Goal: Transaction & Acquisition: Purchase product/service

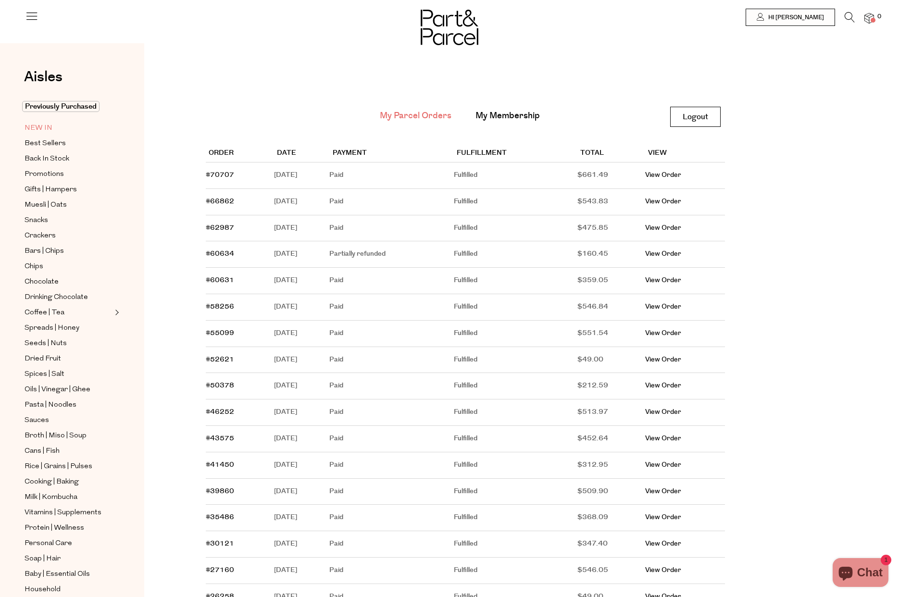
click at [53, 127] on link "NEW IN" at bounding box center [69, 128] width 88 height 12
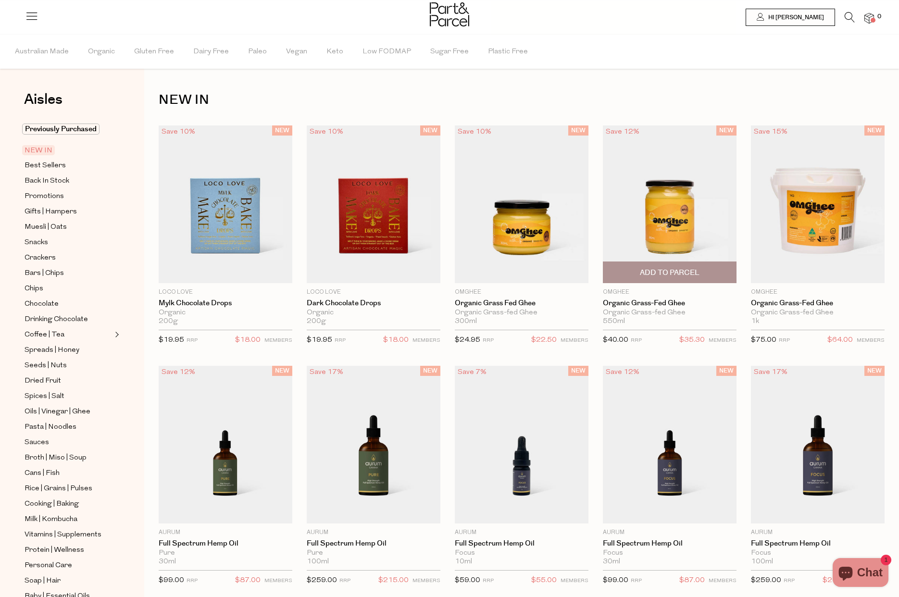
click at [662, 270] on span "Add To Parcel" at bounding box center [670, 273] width 60 height 10
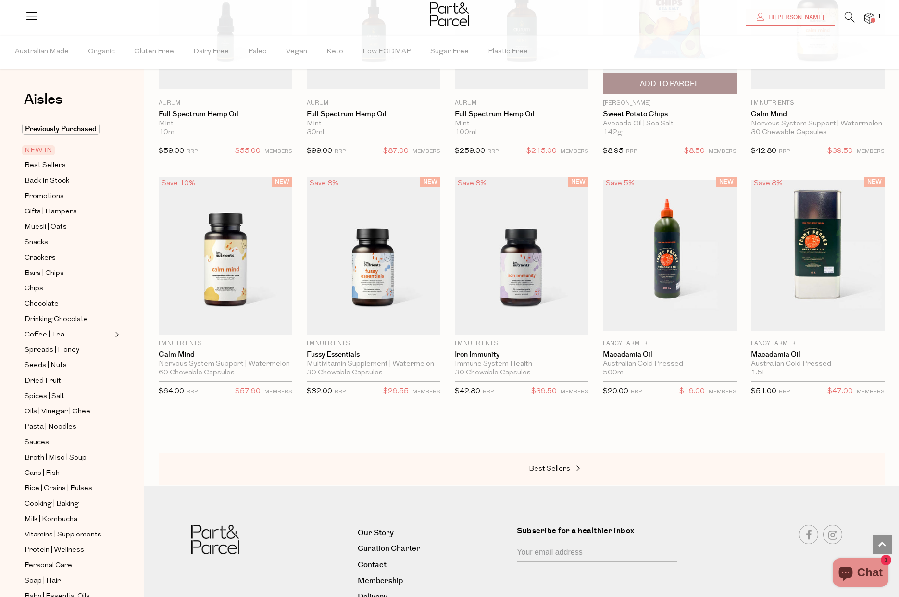
scroll to position [680, 0]
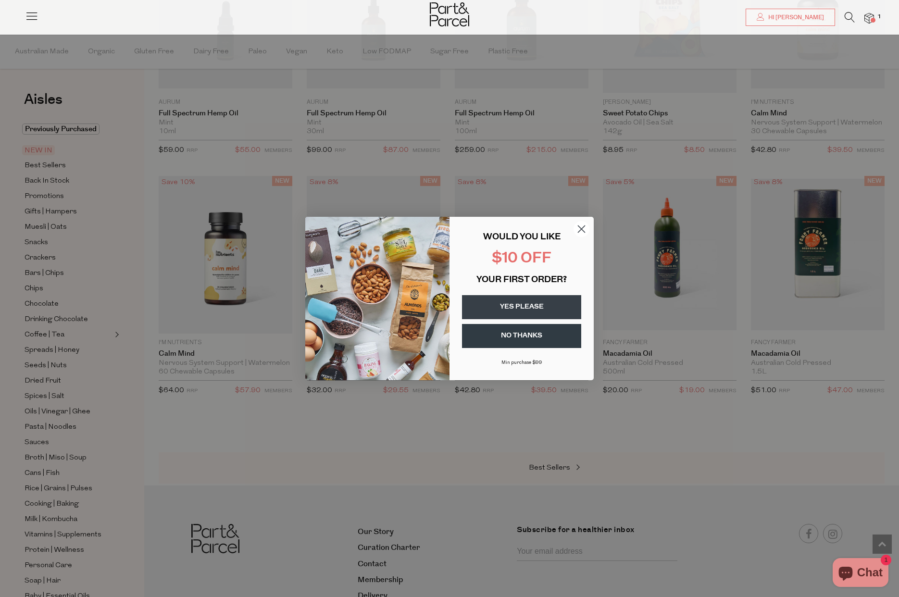
click at [580, 230] on icon "Close dialog" at bounding box center [582, 229] width 7 height 7
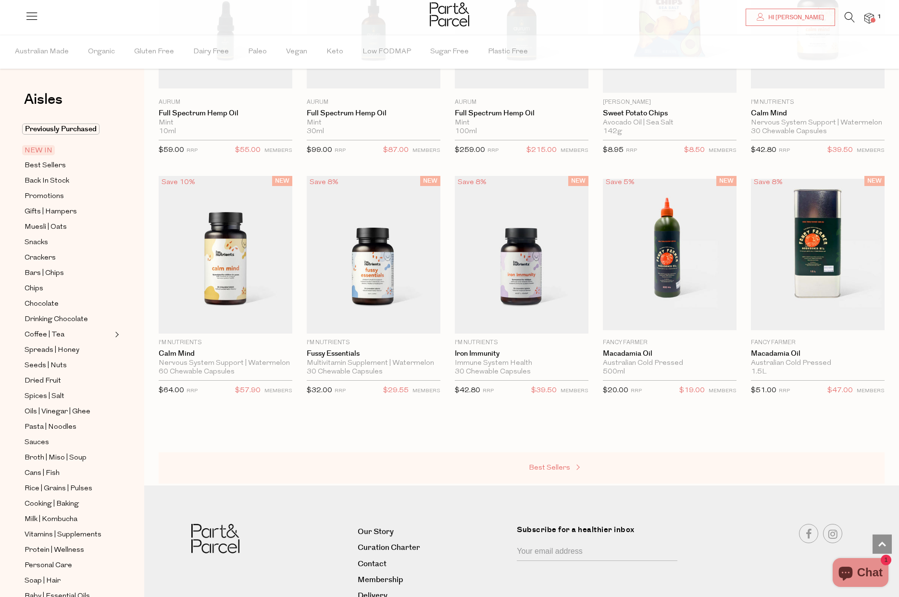
click at [548, 465] on span "Best Sellers" at bounding box center [549, 468] width 41 height 7
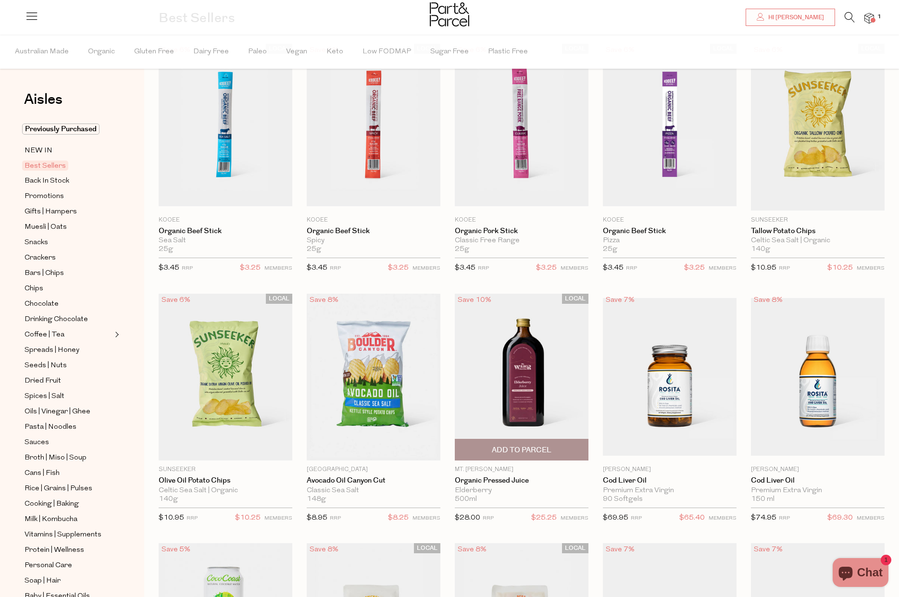
scroll to position [84, 0]
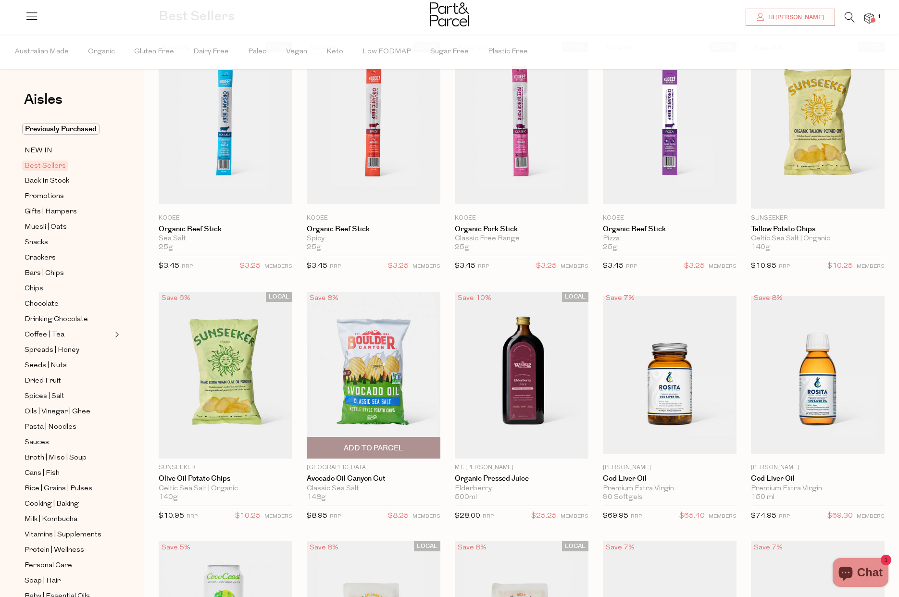
click at [383, 442] on span "Add To Parcel" at bounding box center [374, 448] width 128 height 21
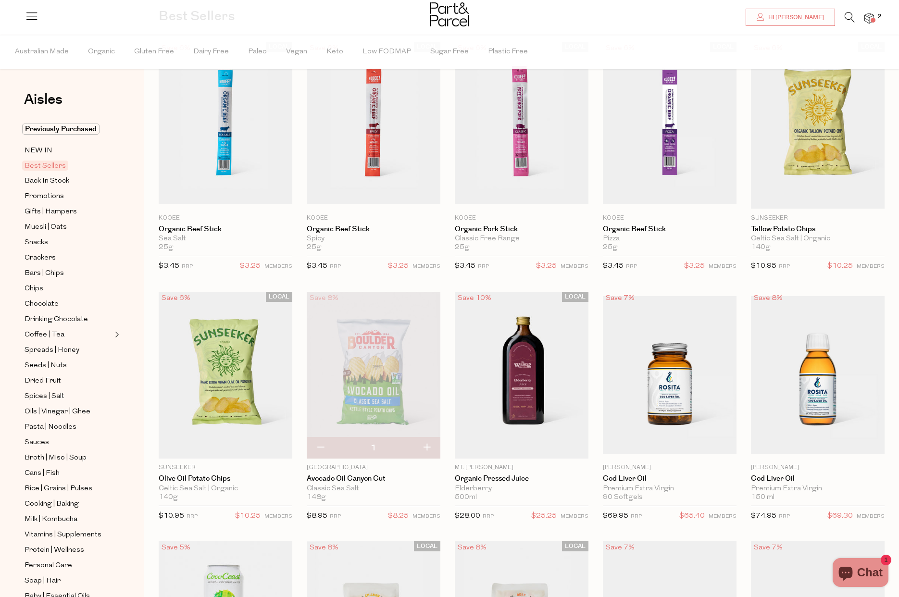
click at [429, 443] on button "button" at bounding box center [426, 448] width 27 height 21
type input "2"
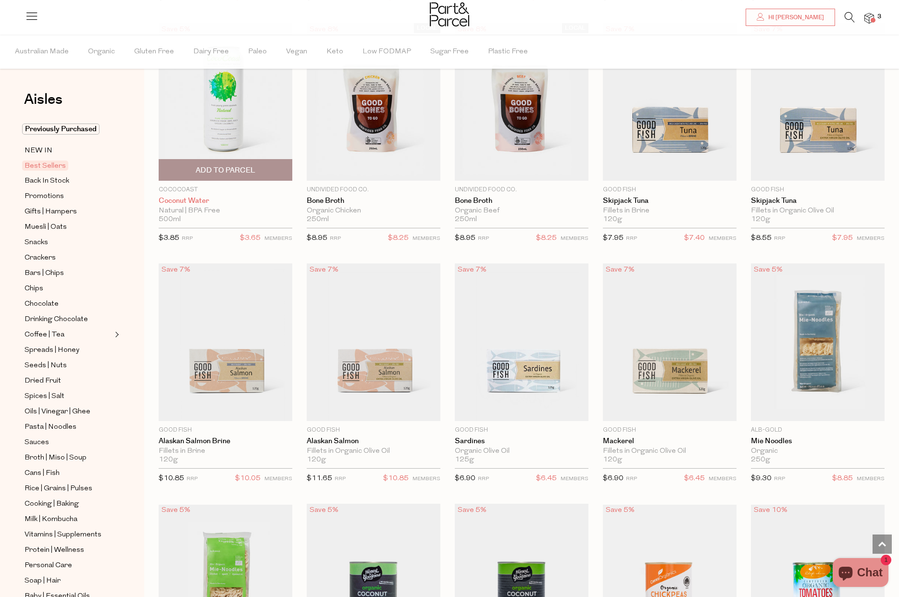
scroll to position [603, 0]
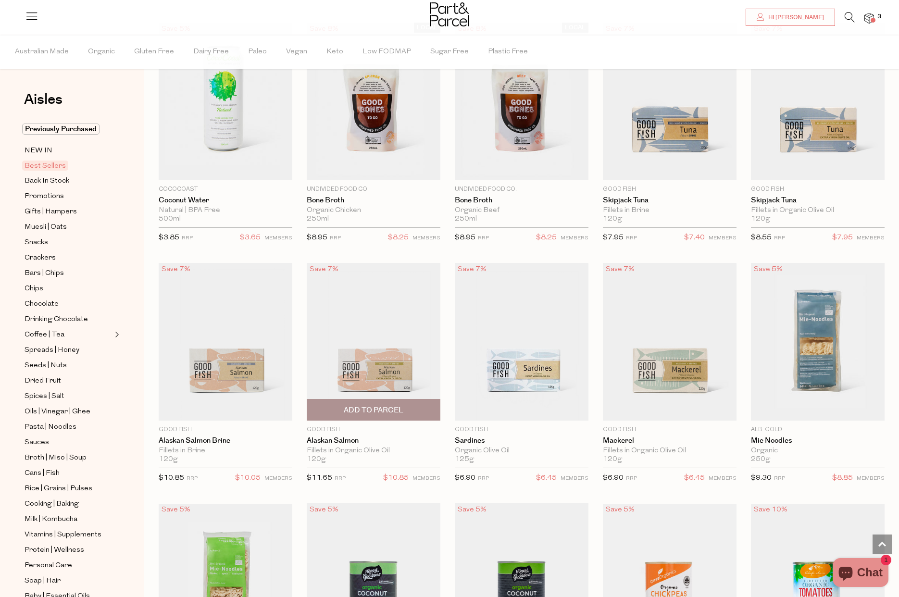
click at [378, 405] on span "Add To Parcel" at bounding box center [374, 410] width 60 height 10
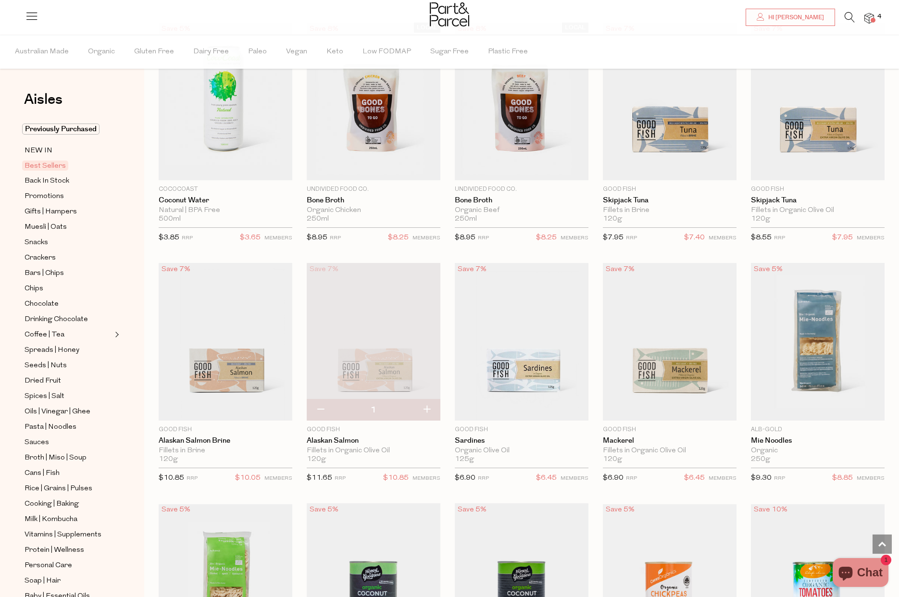
click at [428, 404] on button "button" at bounding box center [426, 410] width 27 height 21
type input "2"
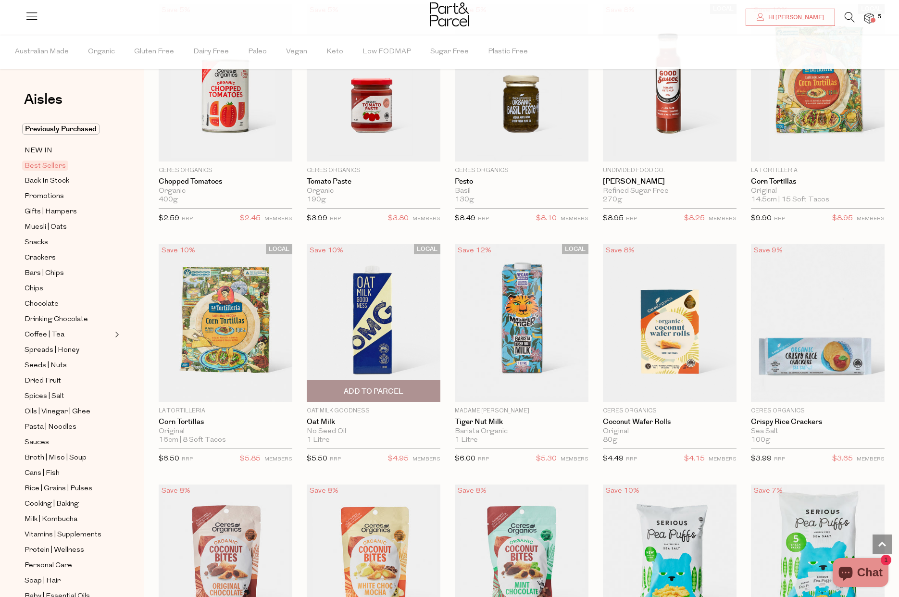
scroll to position [1351, 0]
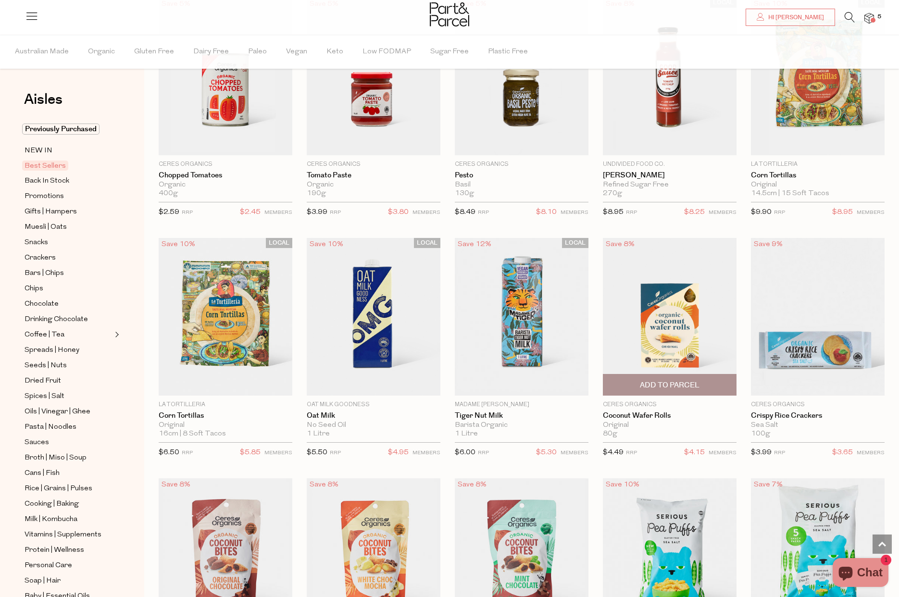
click at [695, 377] on span "Add To Parcel" at bounding box center [670, 385] width 128 height 21
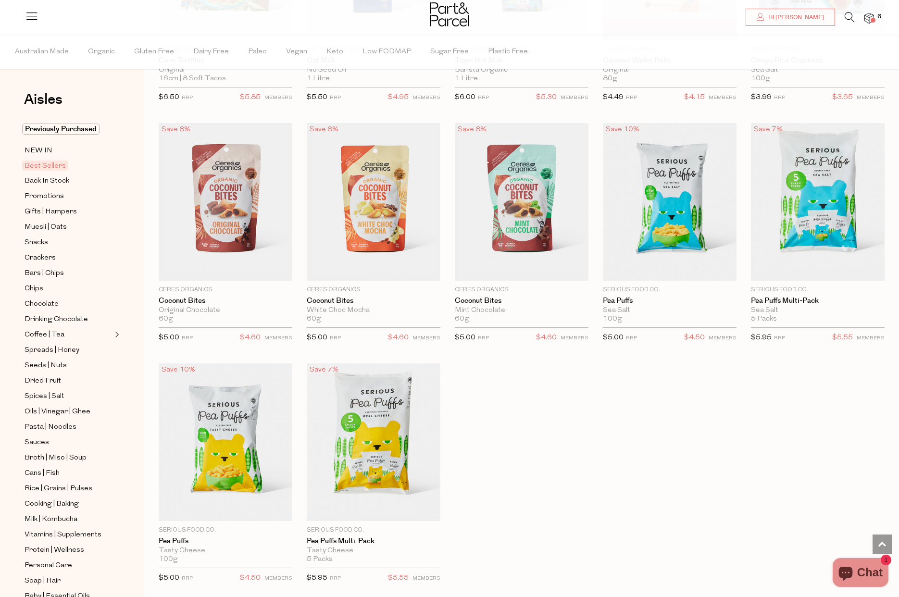
scroll to position [1706, 0]
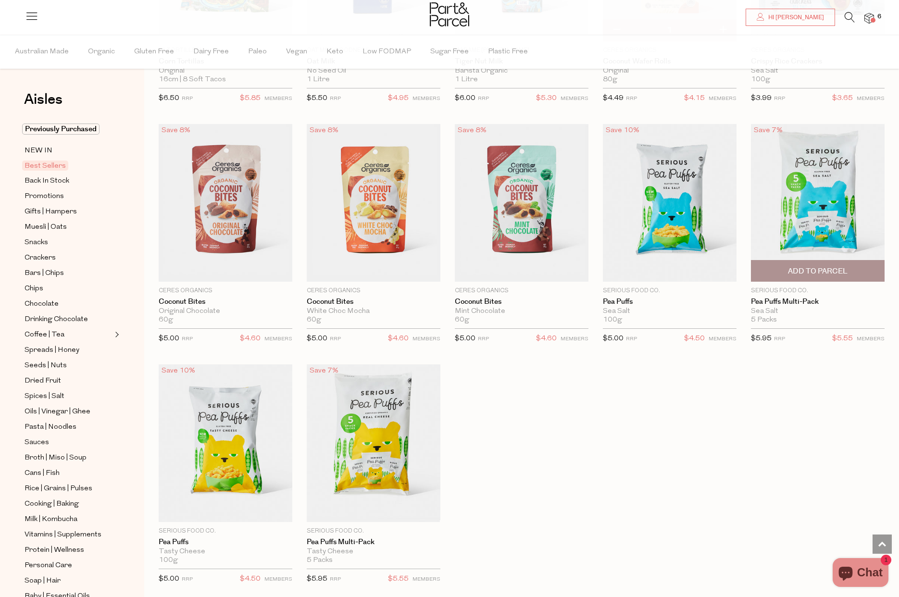
click at [790, 266] on span "Add To Parcel" at bounding box center [818, 271] width 60 height 10
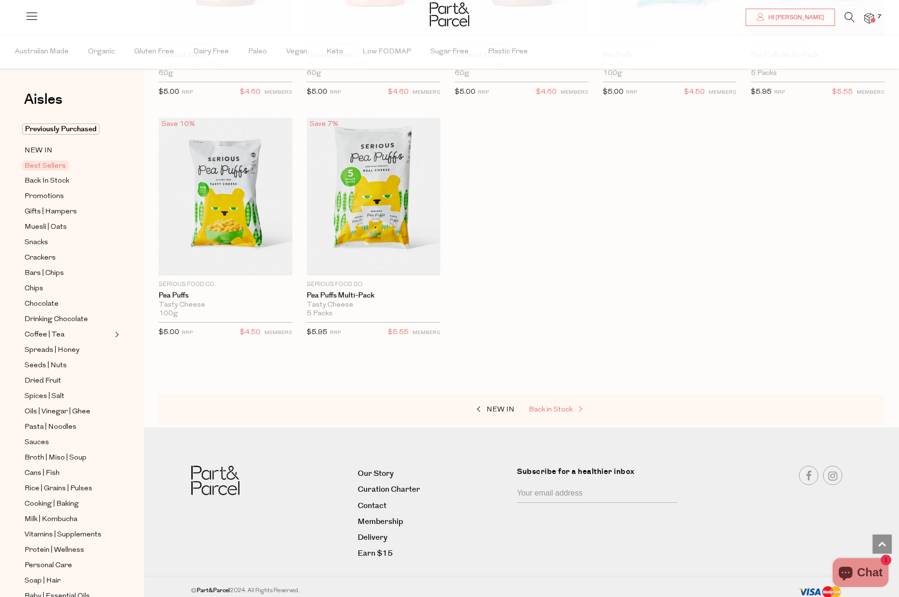
click at [536, 404] on link "Back in Stock" at bounding box center [577, 410] width 96 height 13
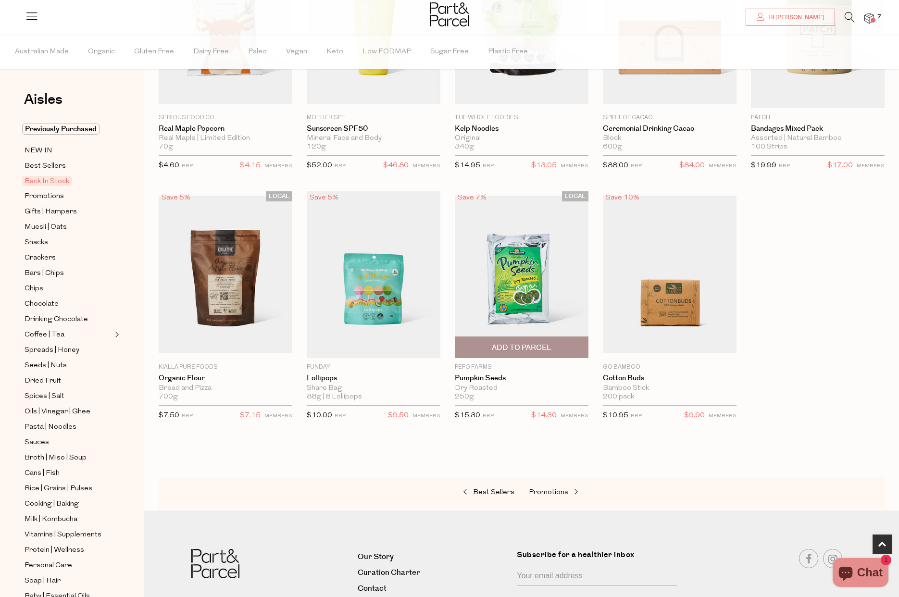
scroll to position [188, 0]
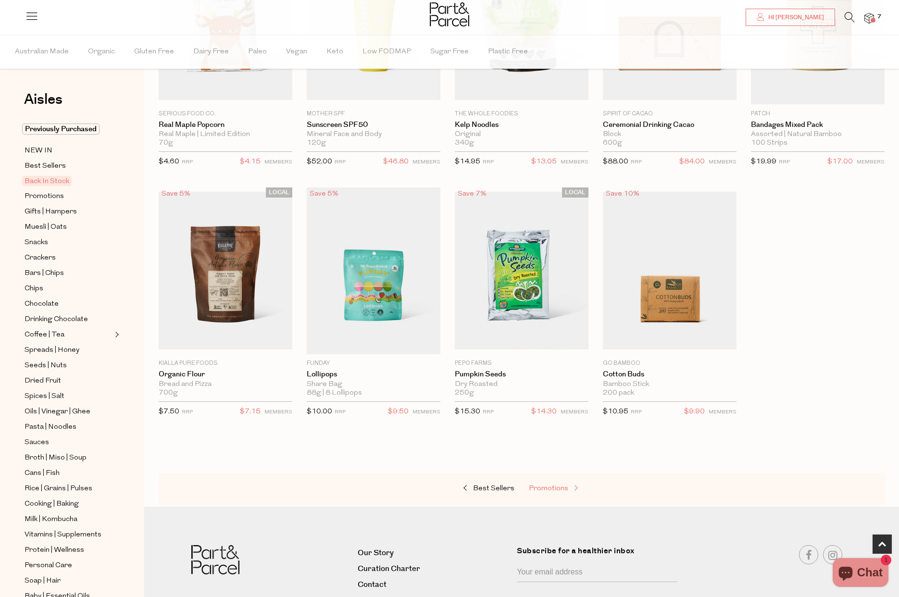
click at [548, 488] on span "Promotions" at bounding box center [548, 488] width 39 height 7
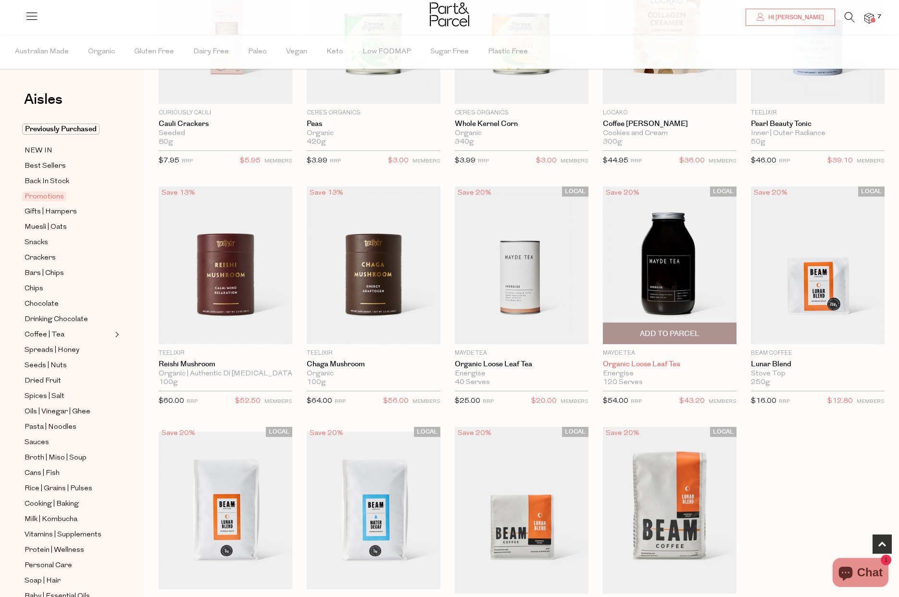
scroll to position [420, 0]
click at [669, 271] on img at bounding box center [670, 265] width 134 height 158
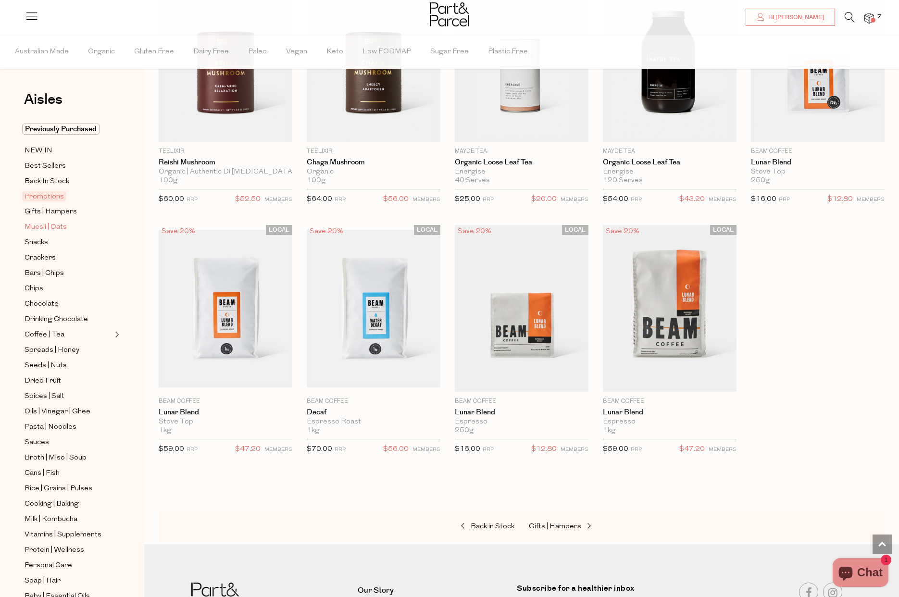
scroll to position [1, 0]
click at [47, 230] on span "Muesli | Oats" at bounding box center [46, 226] width 42 height 12
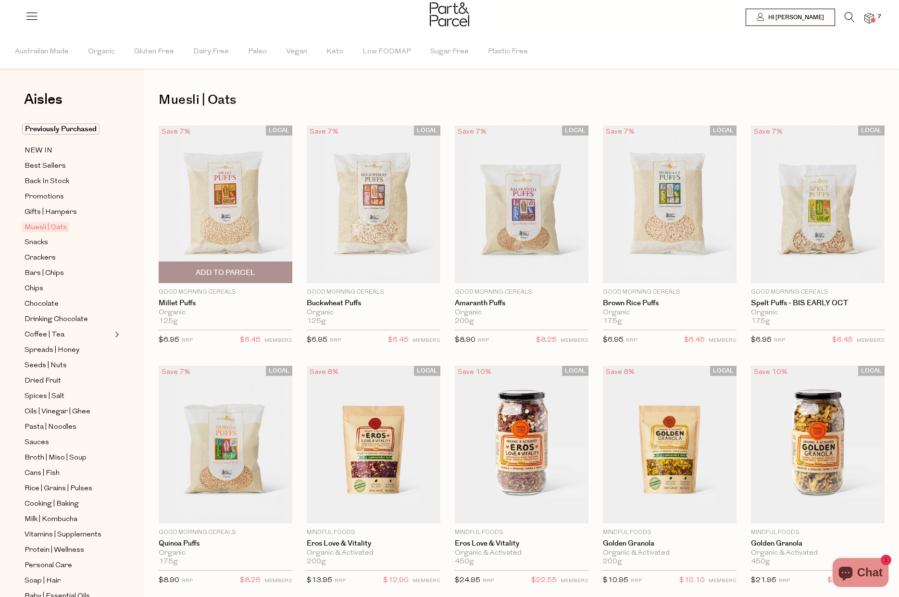
click at [232, 248] on img at bounding box center [226, 205] width 134 height 158
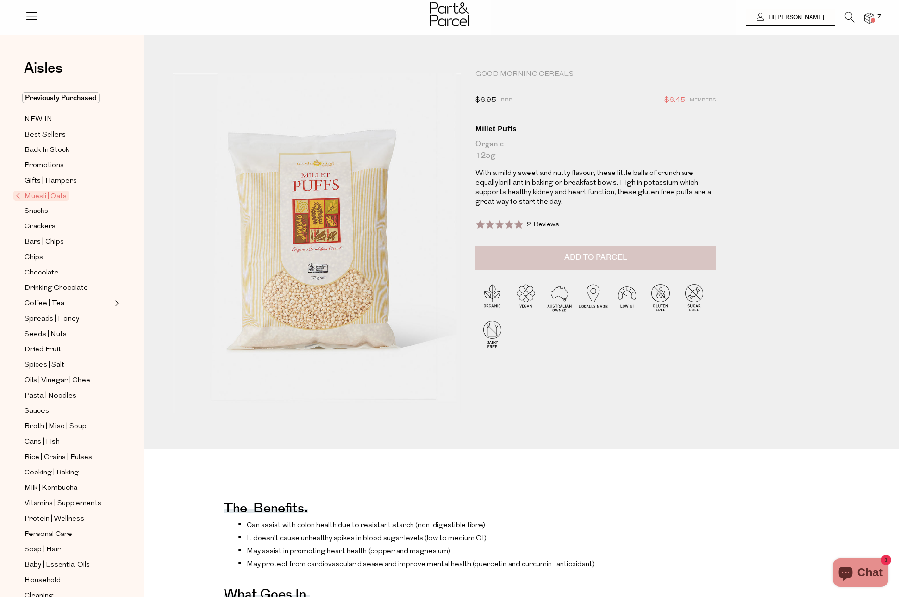
click at [592, 263] on button "Add to Parcel" at bounding box center [596, 258] width 240 height 24
click at [39, 209] on span "Snacks" at bounding box center [37, 212] width 24 height 12
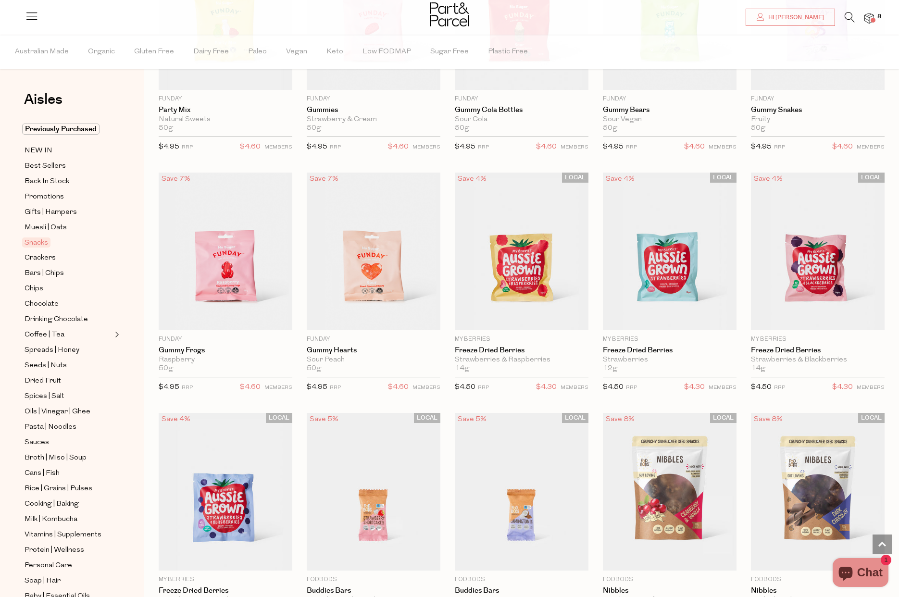
scroll to position [926, 0]
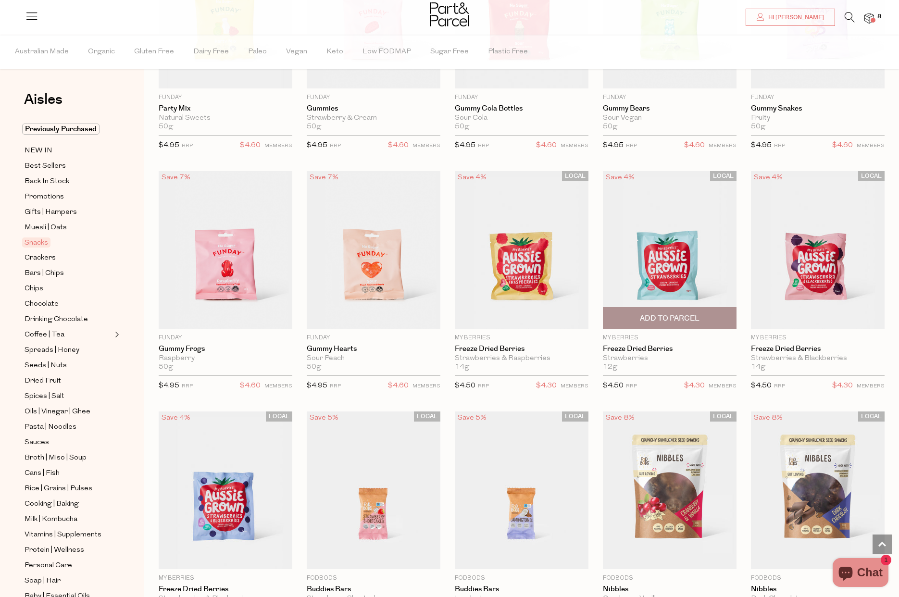
click at [705, 315] on span "Add To Parcel" at bounding box center [670, 318] width 128 height 21
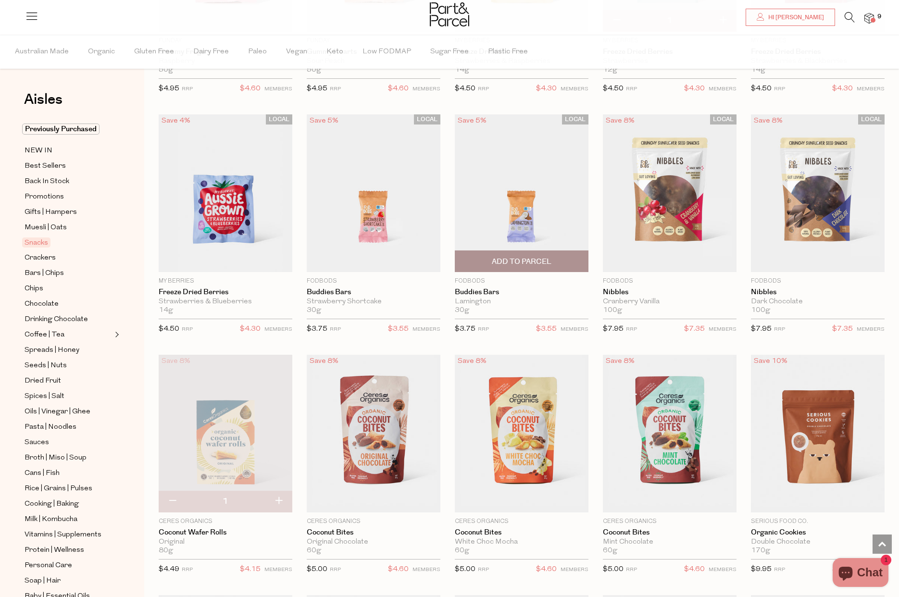
scroll to position [1223, 0]
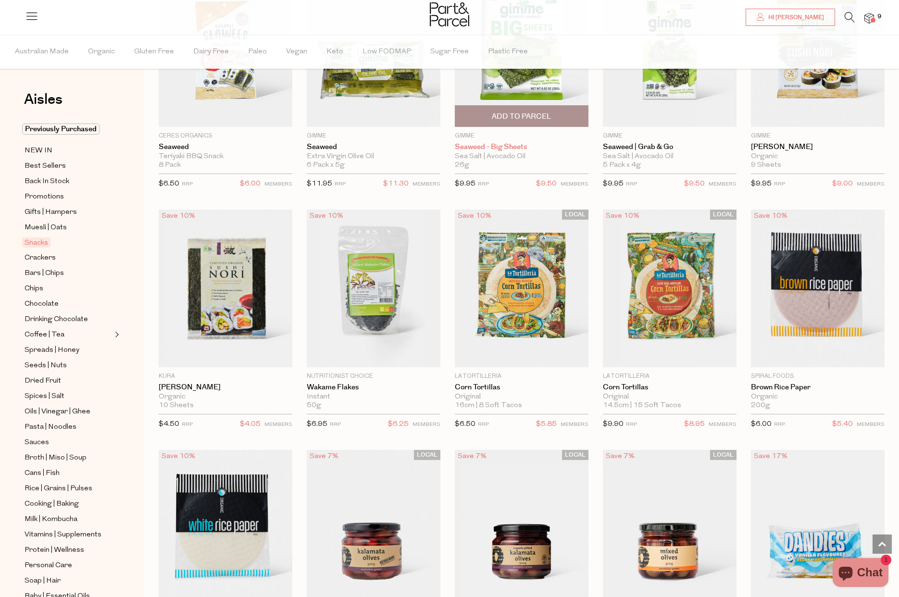
scroll to position [2811, 0]
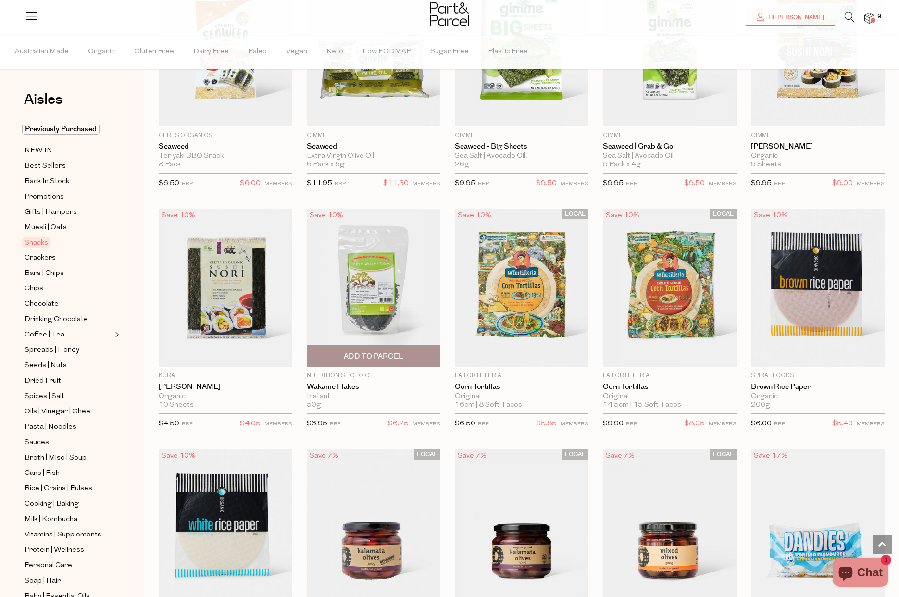
click at [370, 352] on span "Add To Parcel" at bounding box center [374, 357] width 60 height 10
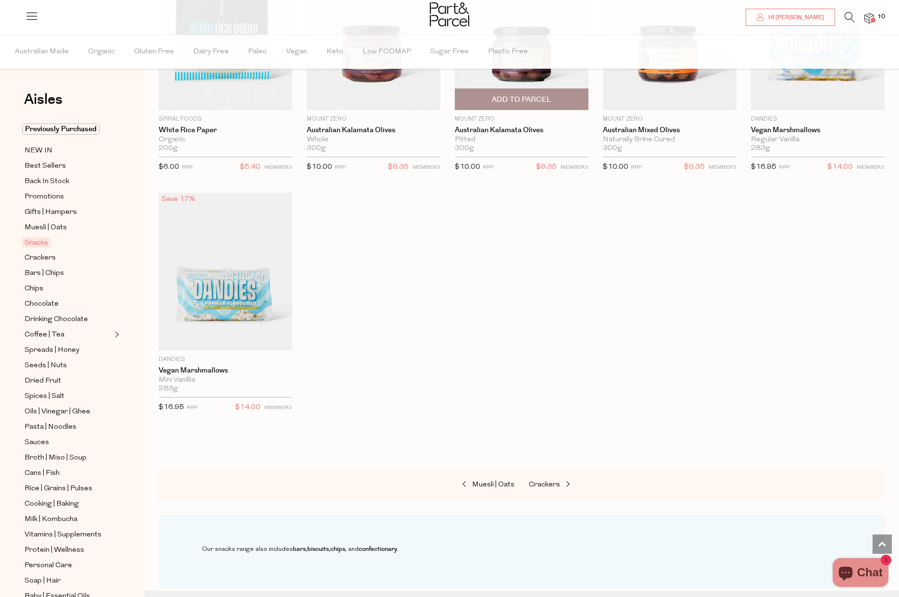
scroll to position [3315, 0]
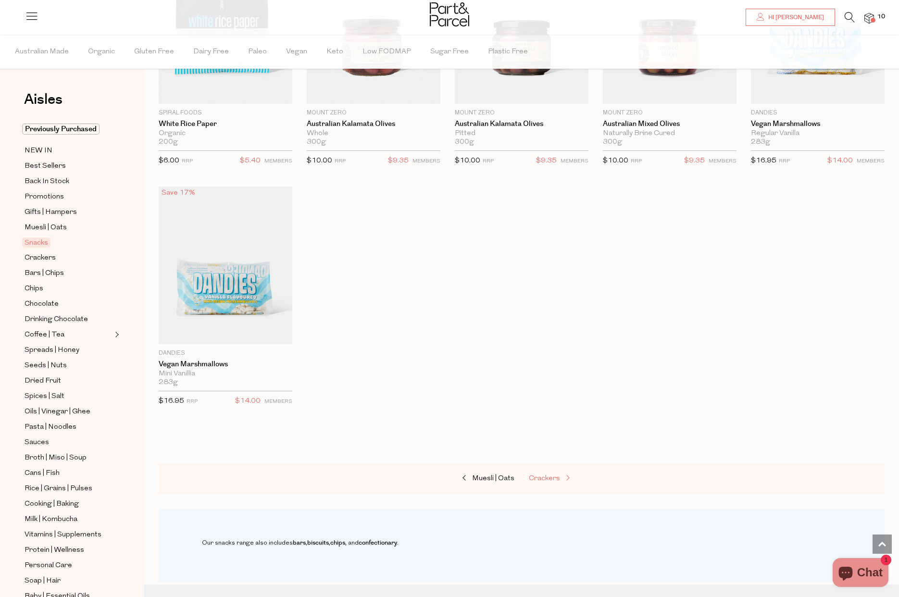
click at [548, 475] on span "Crackers" at bounding box center [544, 478] width 31 height 7
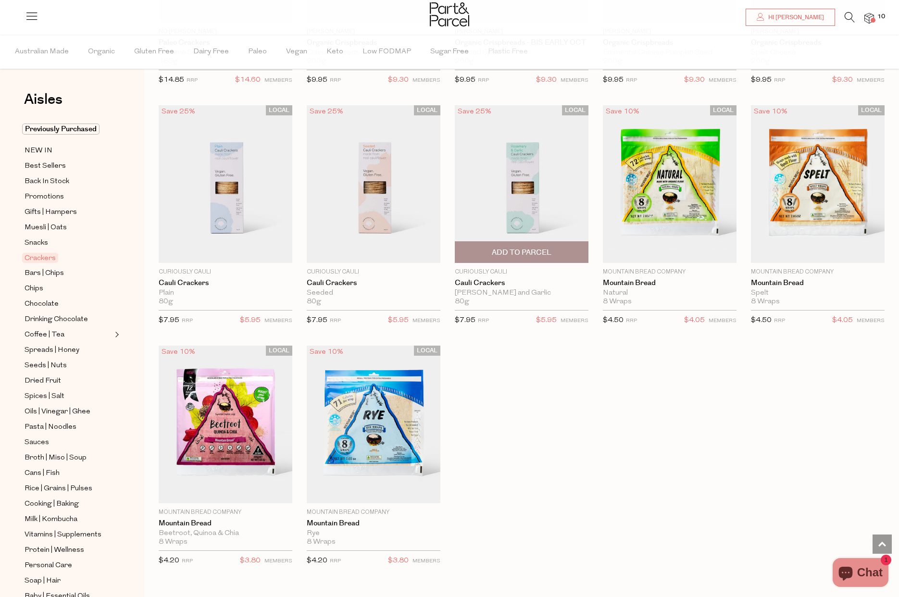
scroll to position [1463, 0]
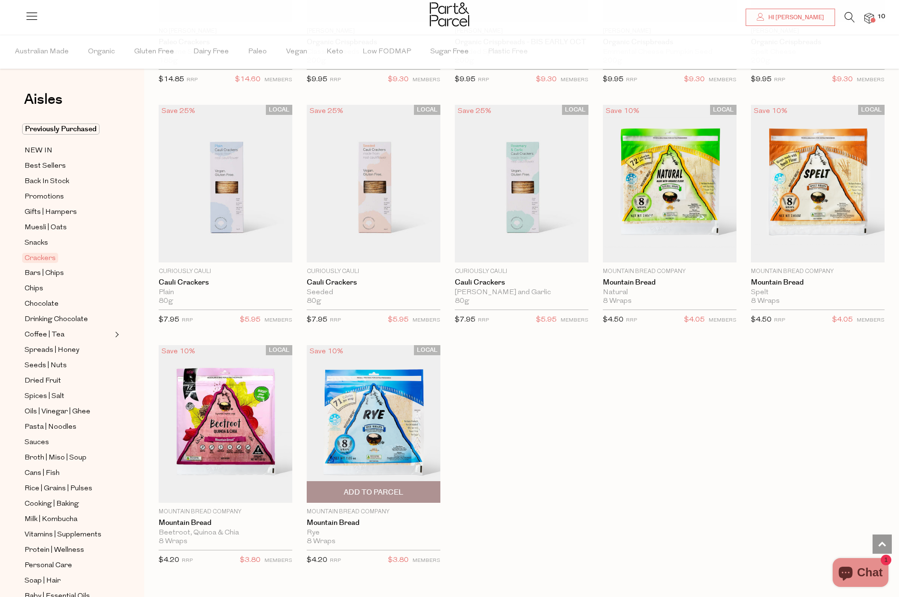
click at [373, 491] on span "Add To Parcel" at bounding box center [374, 493] width 60 height 10
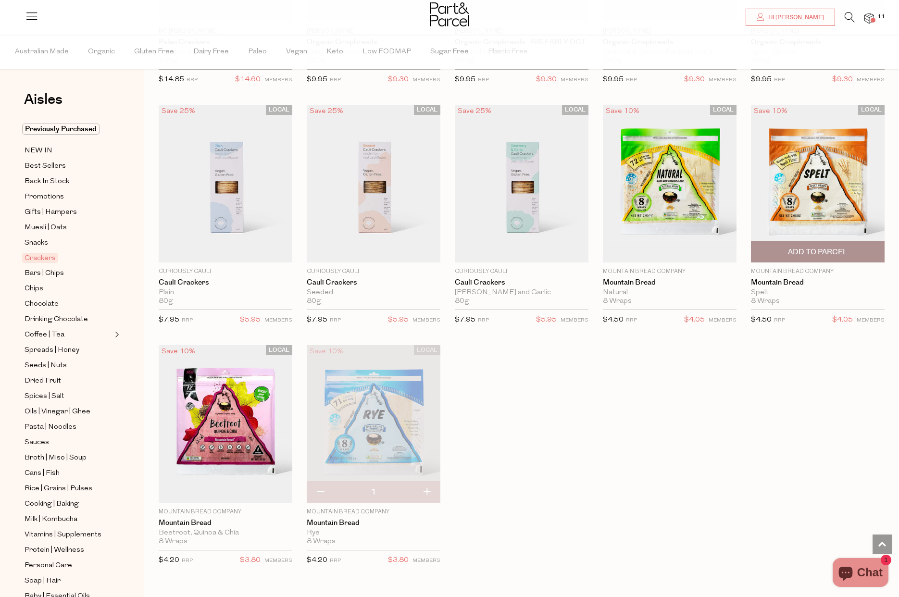
click at [815, 251] on span "Add To Parcel" at bounding box center [818, 252] width 60 height 10
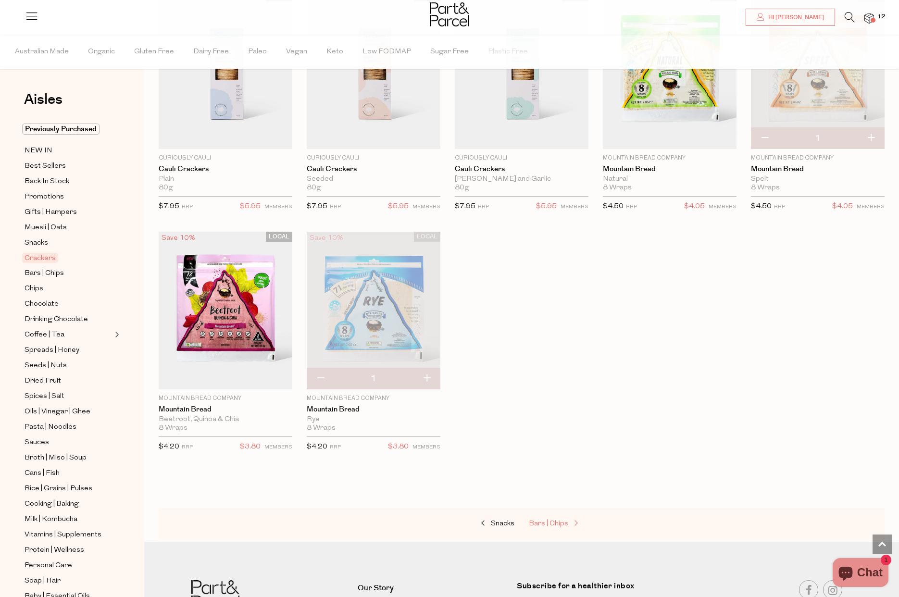
click at [542, 520] on span "Bars | Chips" at bounding box center [548, 523] width 39 height 7
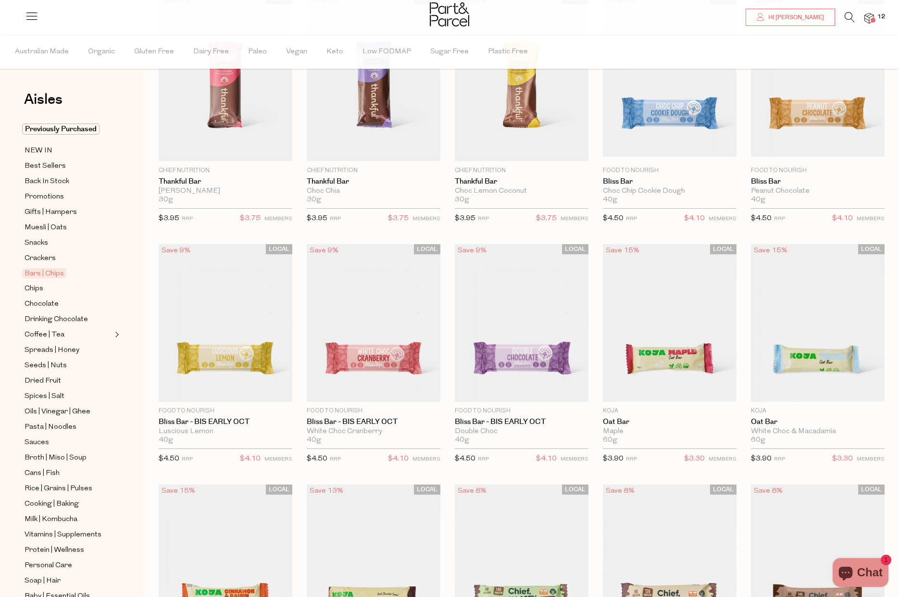
scroll to position [128, 0]
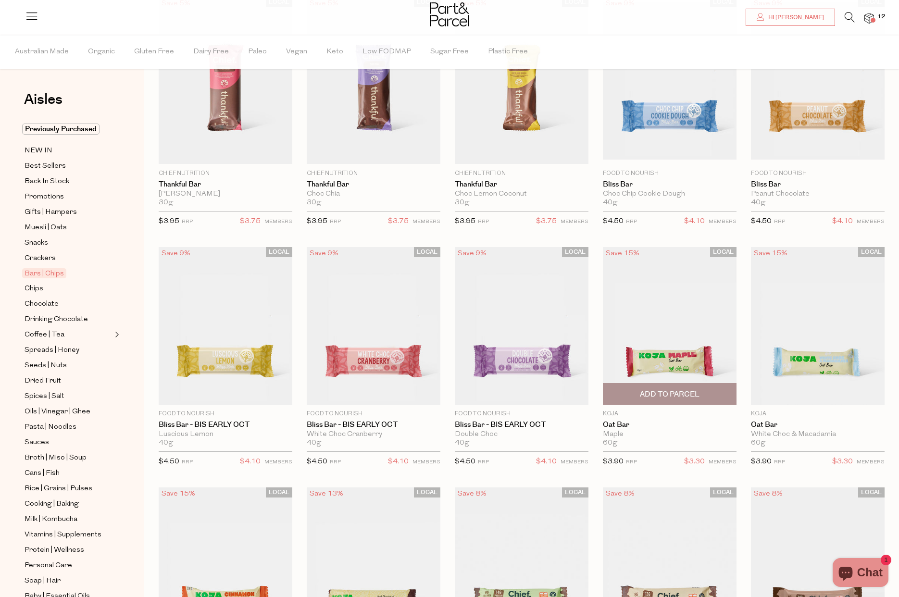
click at [674, 388] on span "Add To Parcel" at bounding box center [670, 394] width 128 height 21
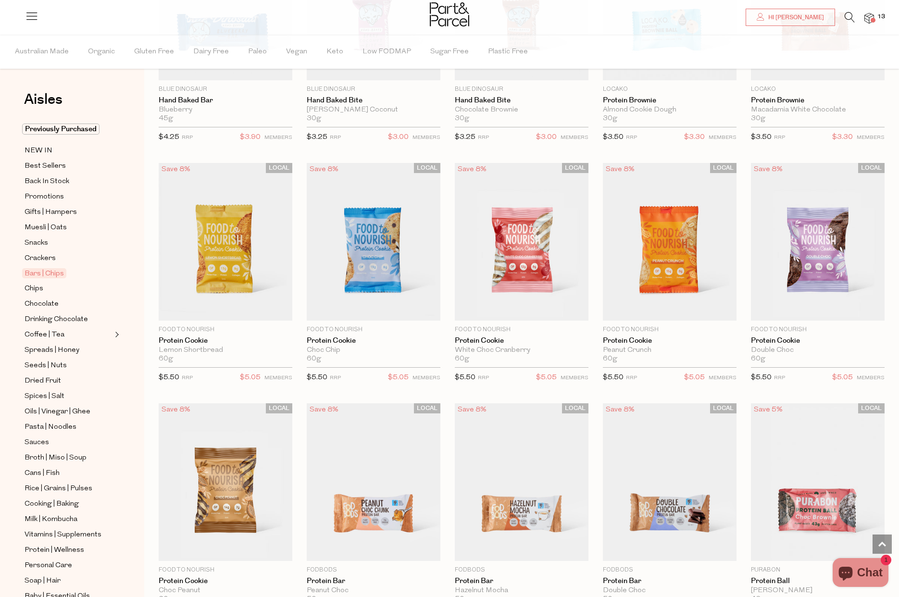
scroll to position [1415, 0]
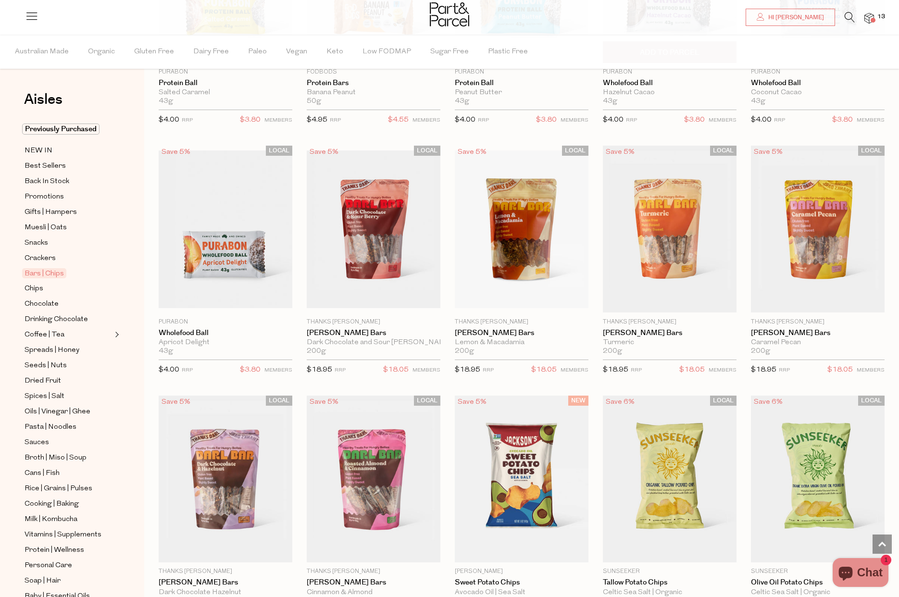
scroll to position [2157, 0]
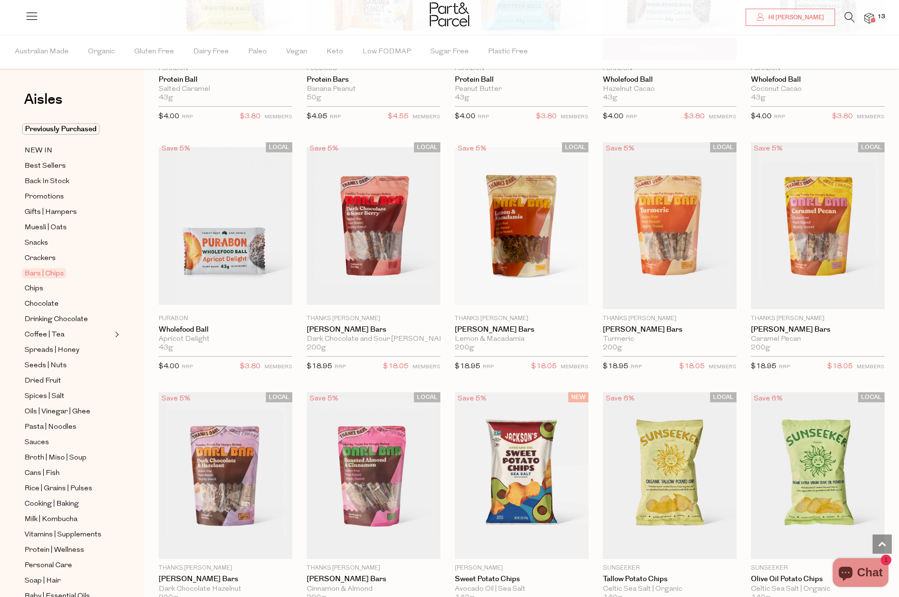
type input "2"
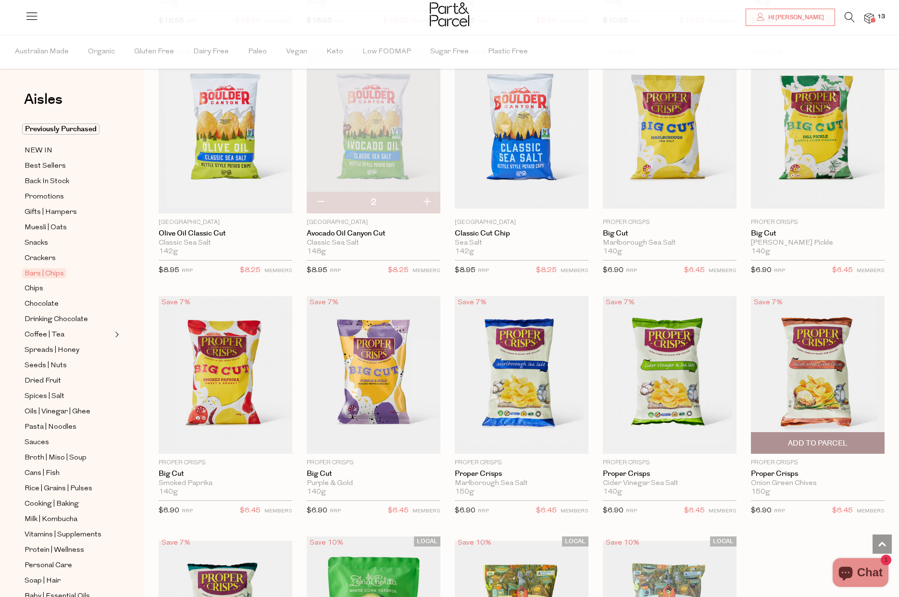
scroll to position [2753, 0]
click at [803, 438] on span "Add To Parcel" at bounding box center [818, 443] width 60 height 10
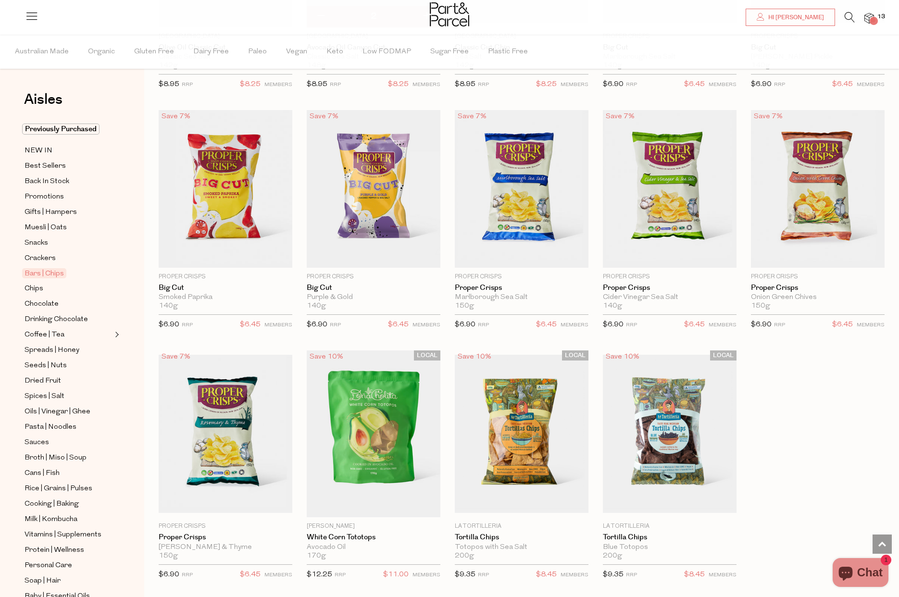
scroll to position [2944, 0]
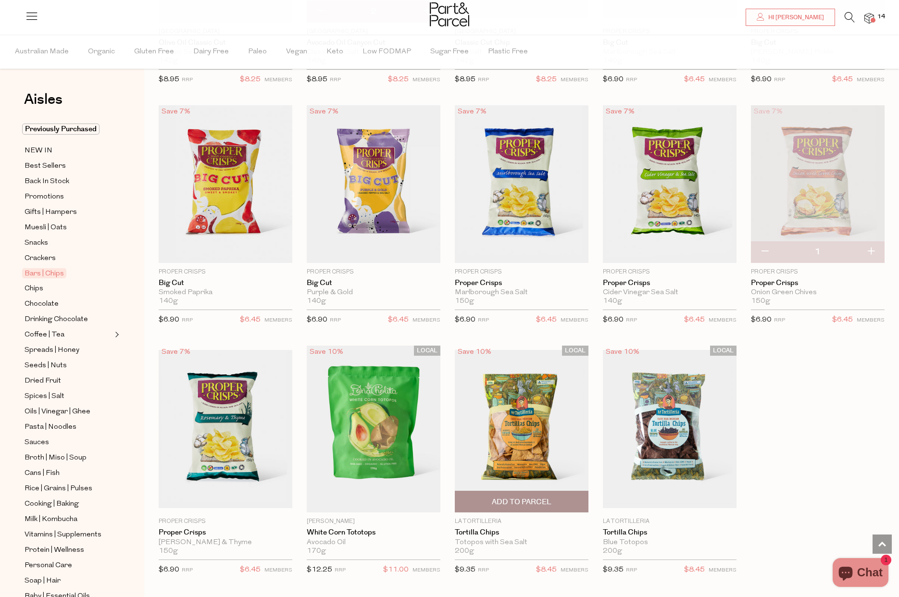
click at [541, 497] on span "Add To Parcel" at bounding box center [522, 502] width 60 height 10
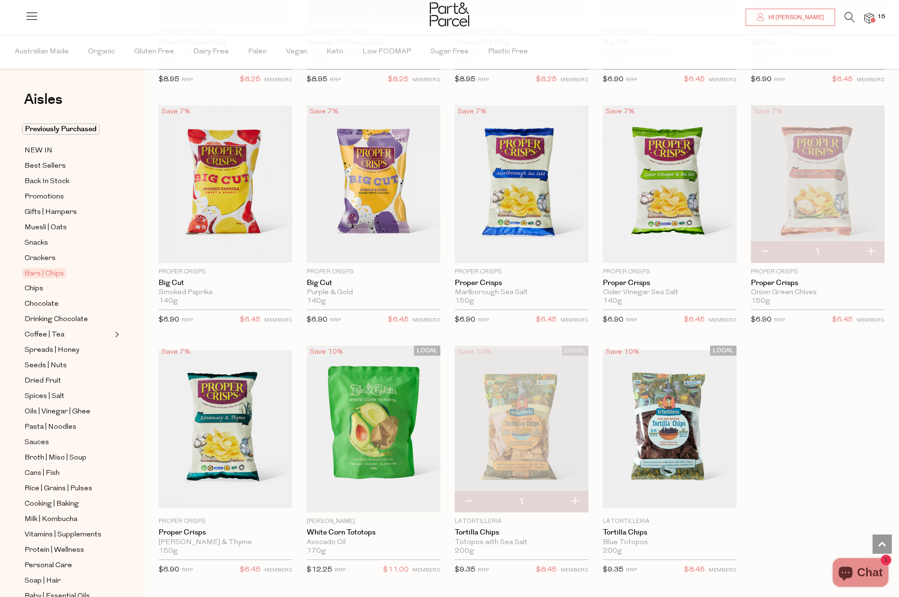
click at [574, 493] on button "button" at bounding box center [574, 501] width 27 height 21
type input "2"
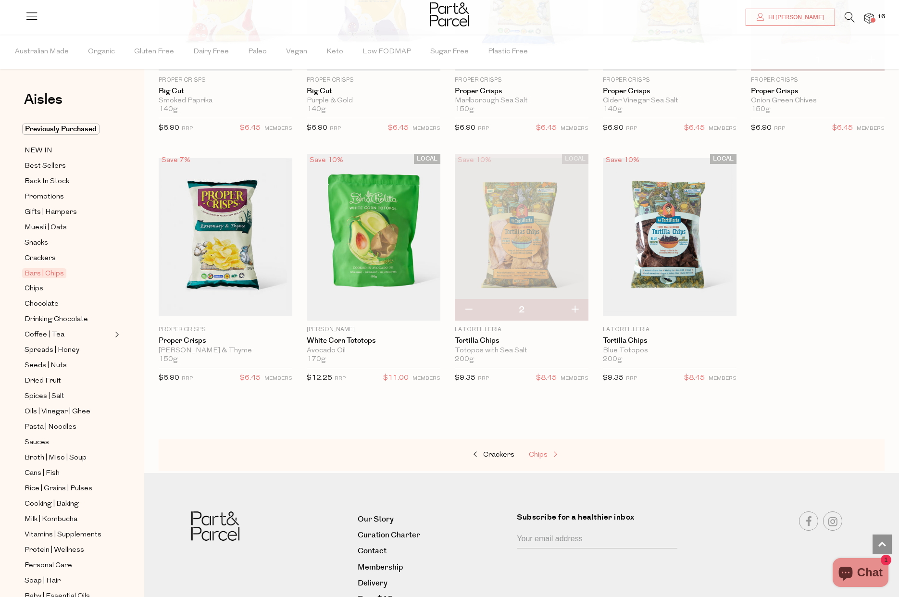
click at [537, 449] on link "Chips" at bounding box center [577, 455] width 96 height 13
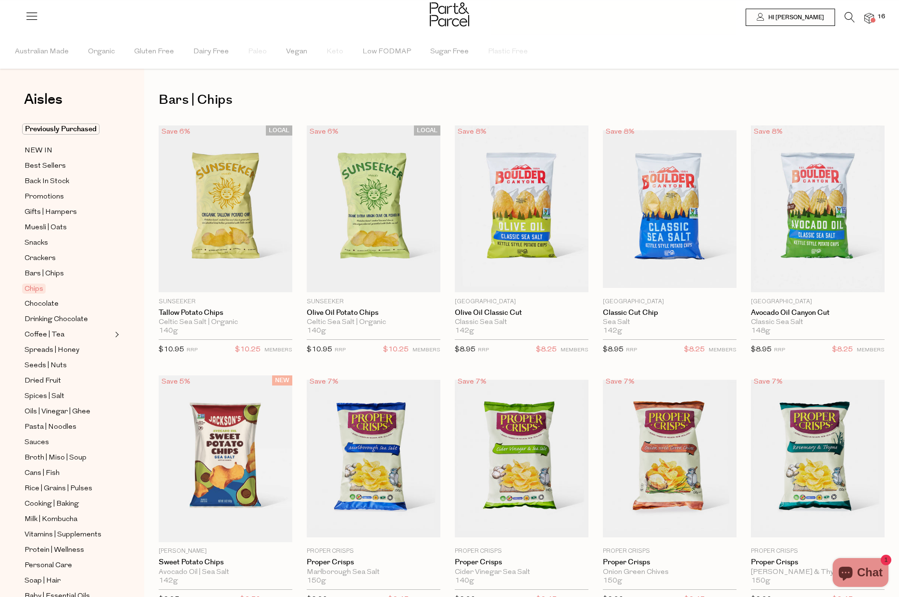
type input "2"
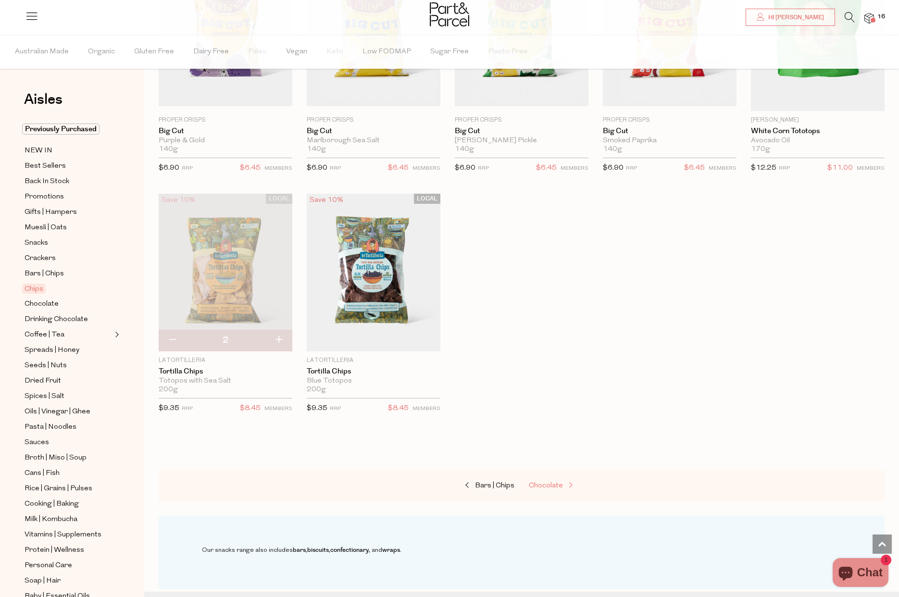
click at [556, 483] on span "Chocolate" at bounding box center [546, 485] width 34 height 7
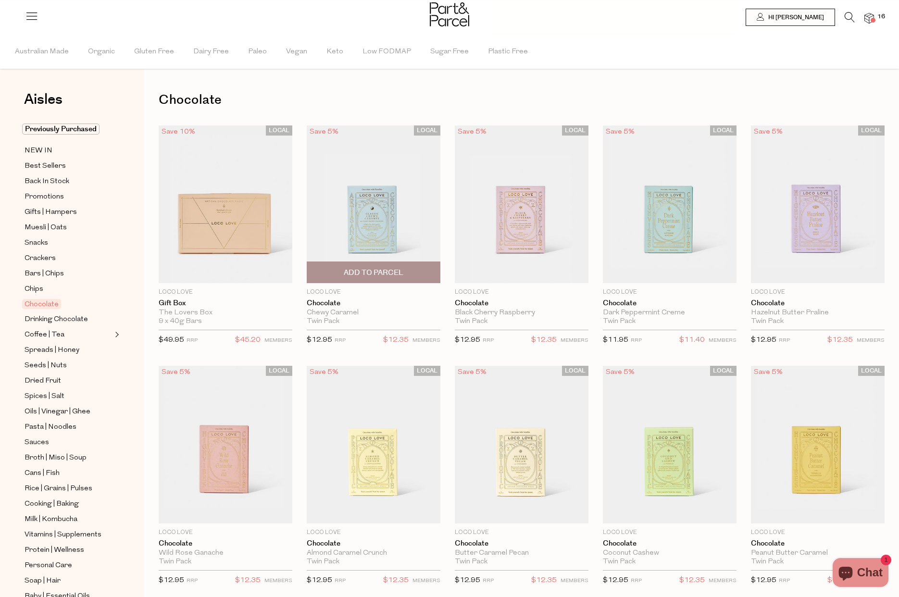
click at [388, 273] on span "Add To Parcel" at bounding box center [374, 273] width 60 height 10
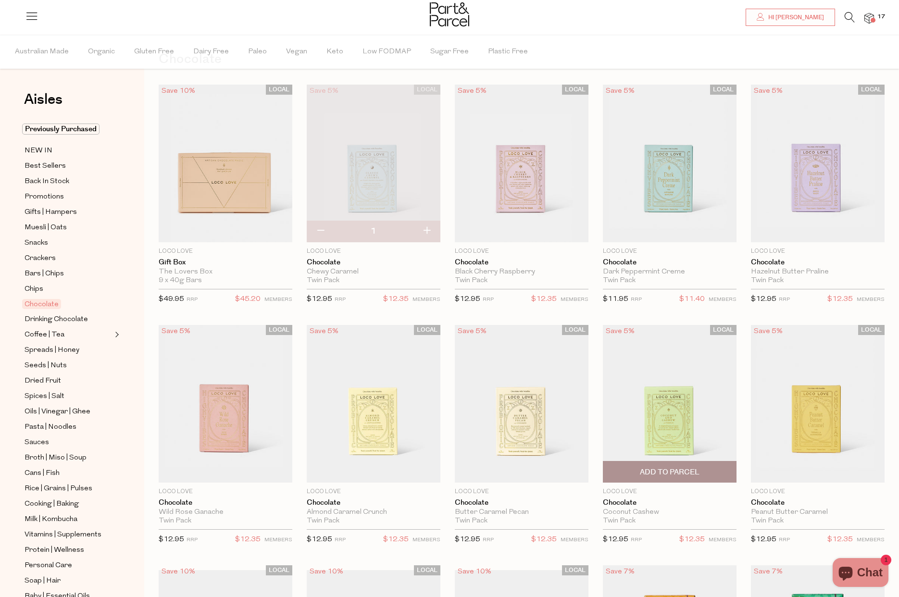
scroll to position [42, 0]
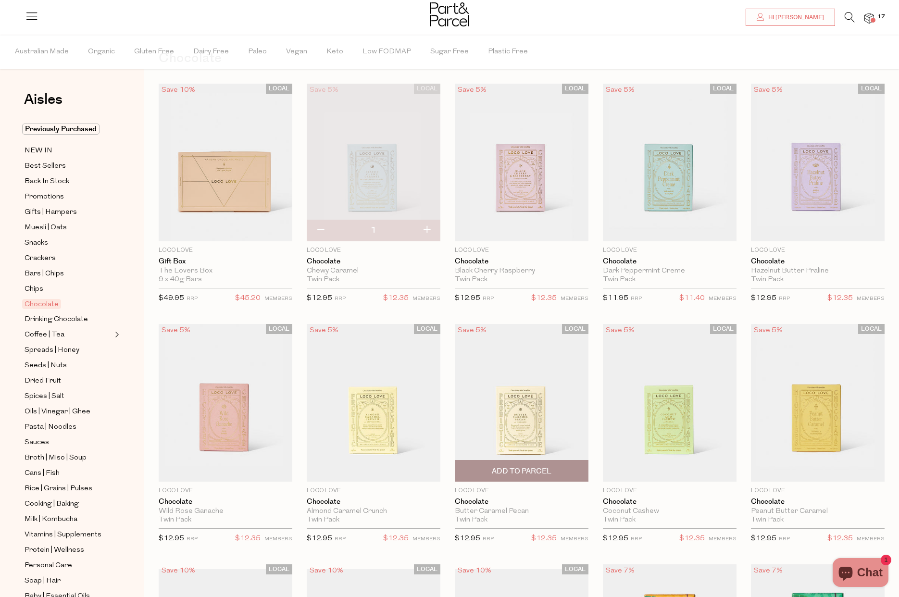
click at [547, 467] on span "Add To Parcel" at bounding box center [522, 471] width 60 height 10
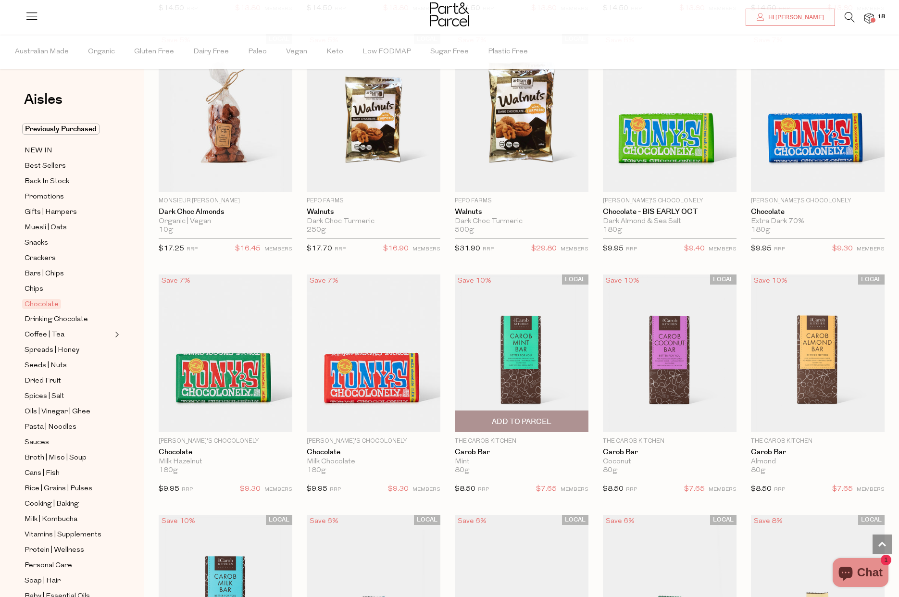
scroll to position [1803, 0]
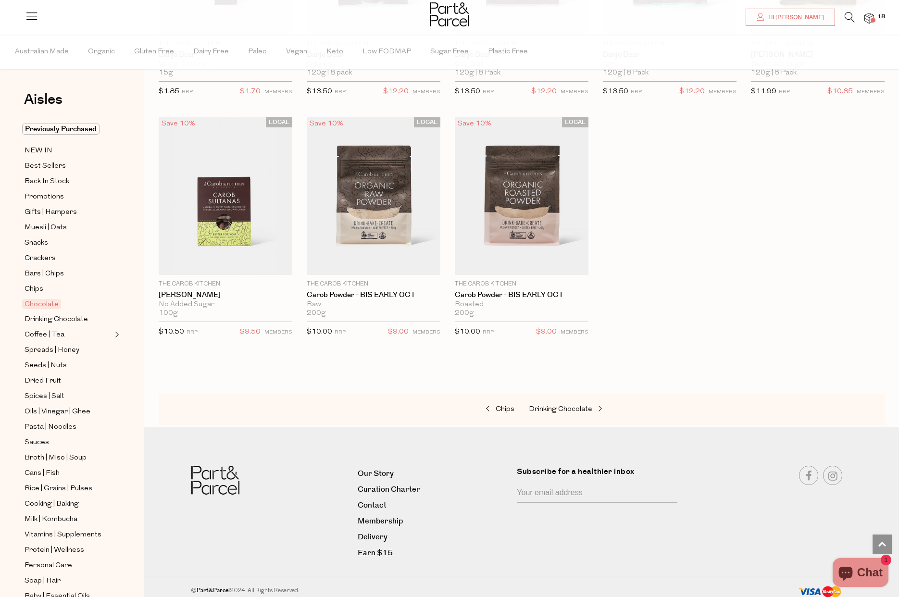
scroll to position [2681, 0]
click at [566, 406] on span "Drinking Chocolate" at bounding box center [560, 409] width 63 height 7
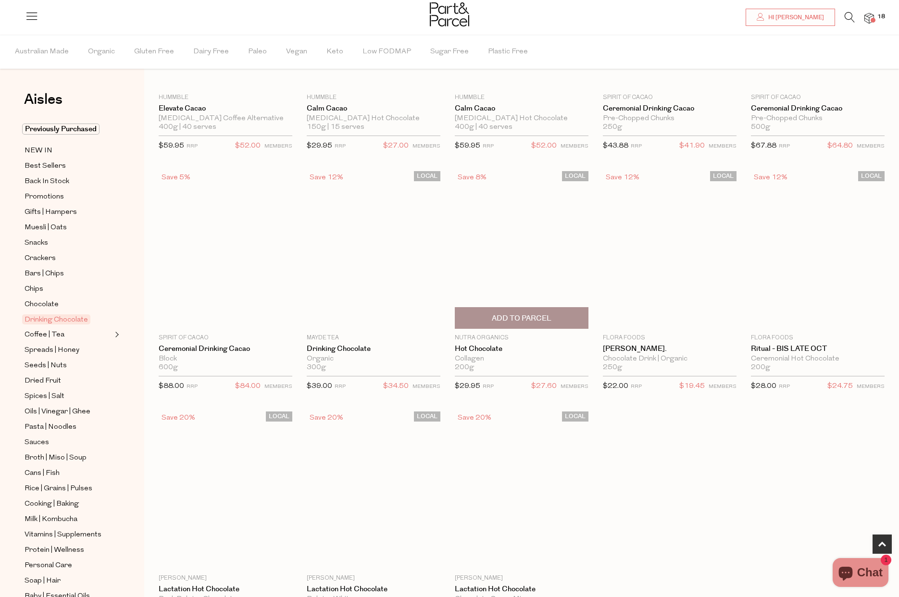
scroll to position [457, 0]
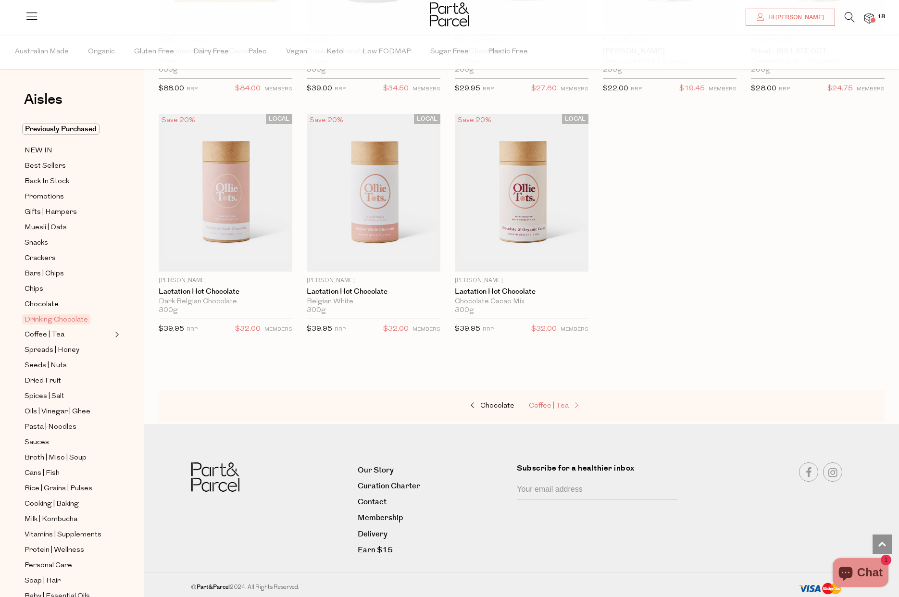
click at [558, 403] on span "Coffee | Tea" at bounding box center [549, 406] width 40 height 7
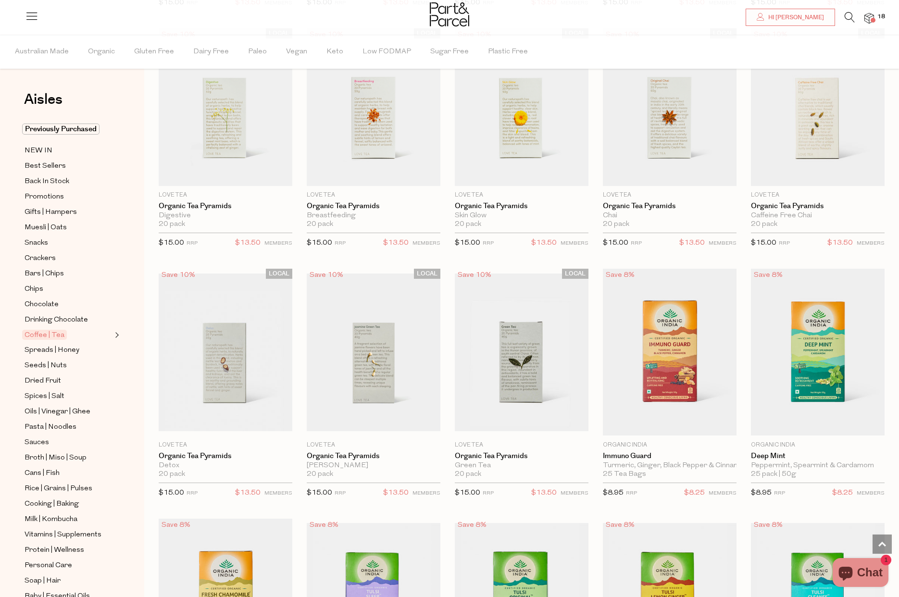
scroll to position [578, 0]
click at [830, 421] on span "Add To Parcel" at bounding box center [818, 426] width 60 height 10
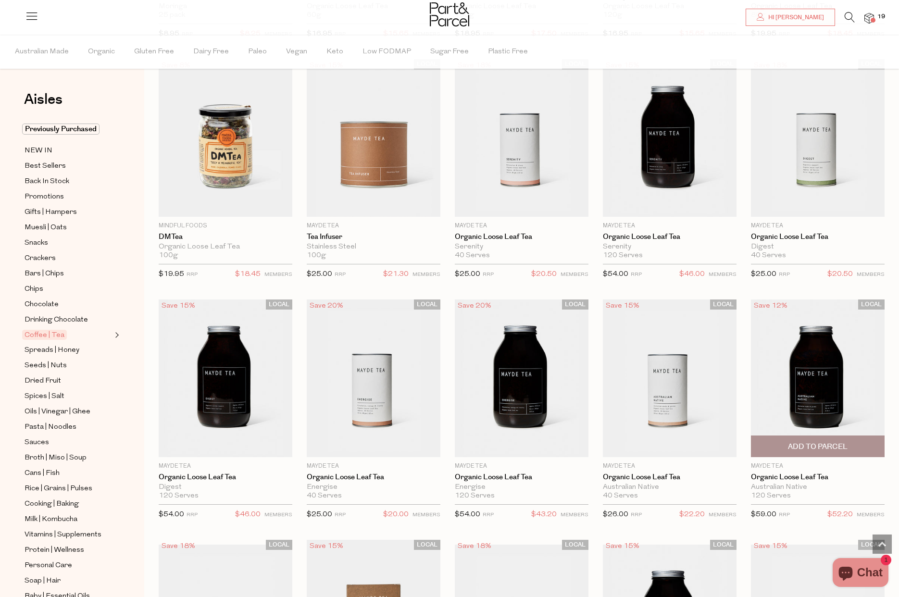
scroll to position [1768, 0]
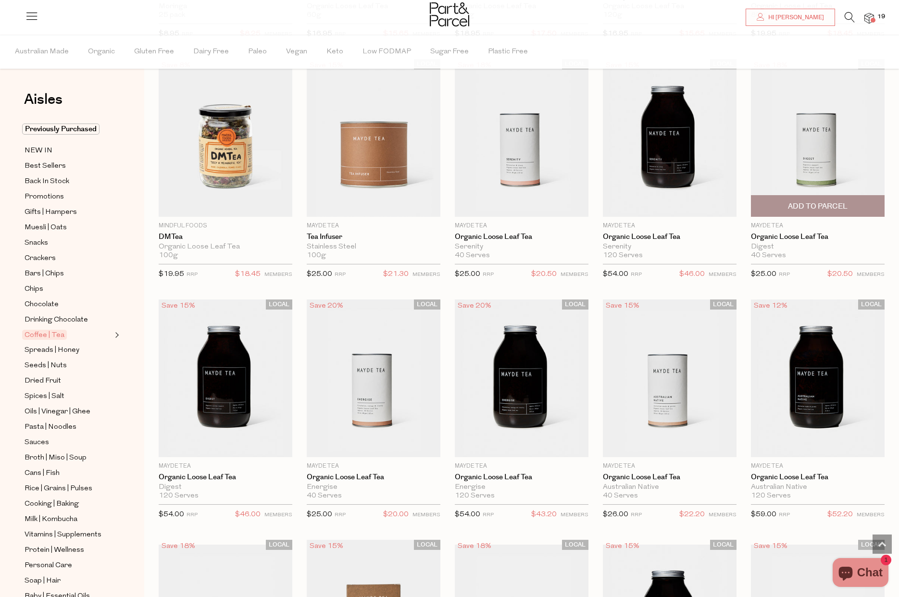
click at [812, 201] on span "Add To Parcel" at bounding box center [818, 206] width 60 height 10
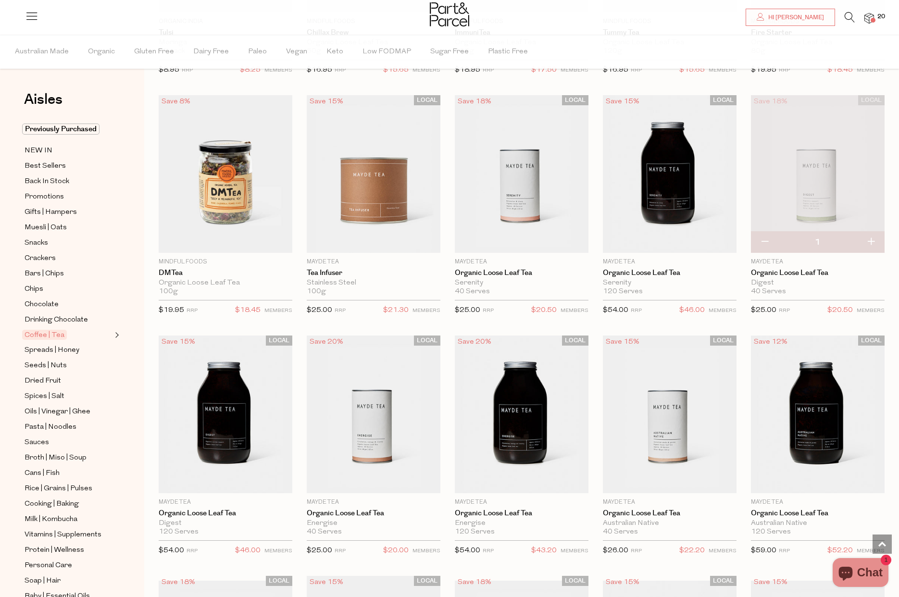
scroll to position [1728, 0]
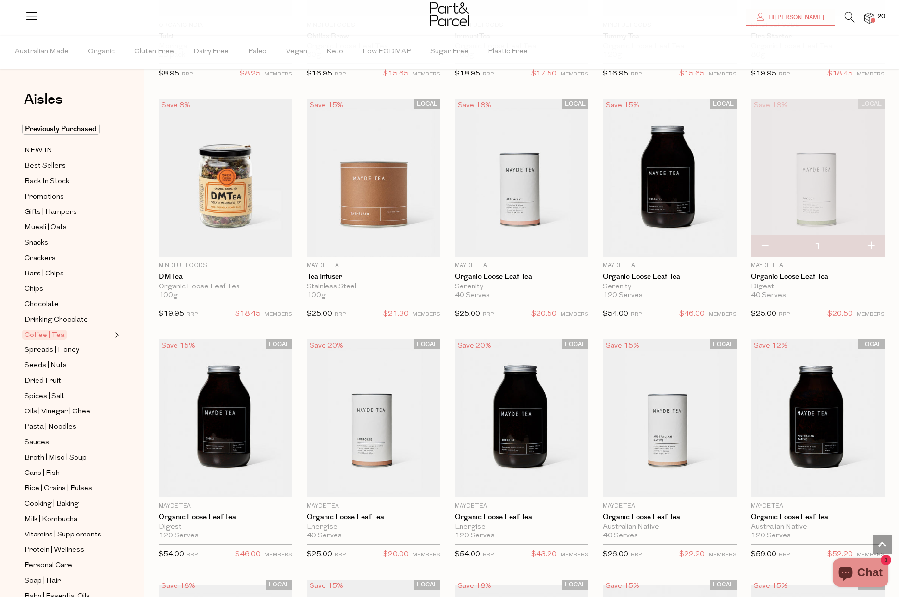
click at [764, 244] on button "button" at bounding box center [764, 246] width 27 height 21
type input "0"
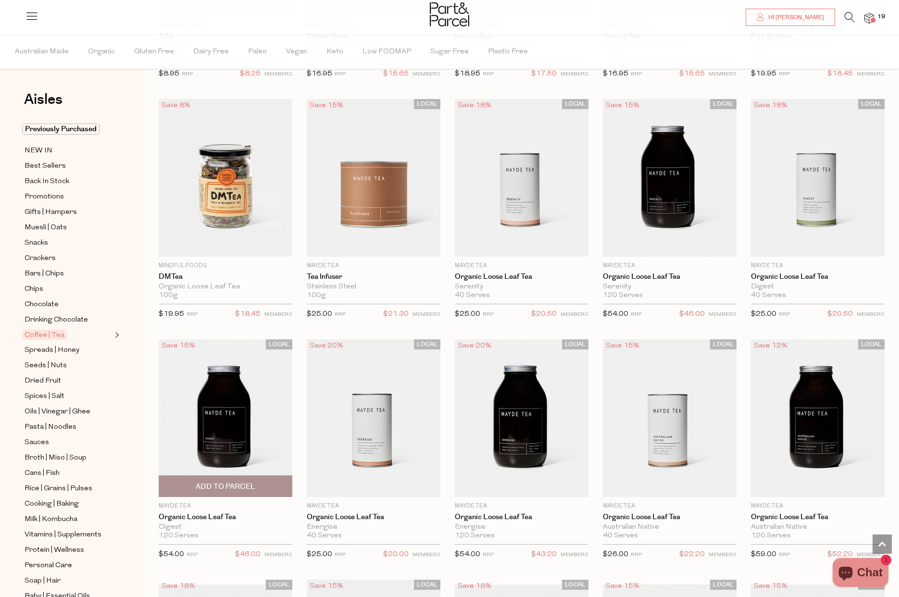
click at [212, 483] on span "Add To Parcel" at bounding box center [226, 487] width 60 height 10
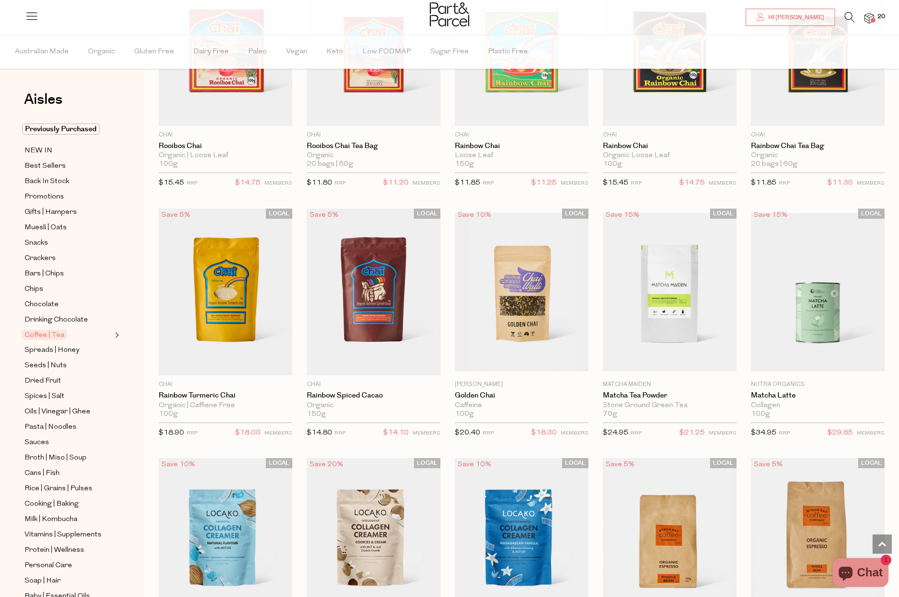
scroll to position [3100, 0]
click at [48, 348] on span "Spreads | Honey" at bounding box center [52, 351] width 55 height 12
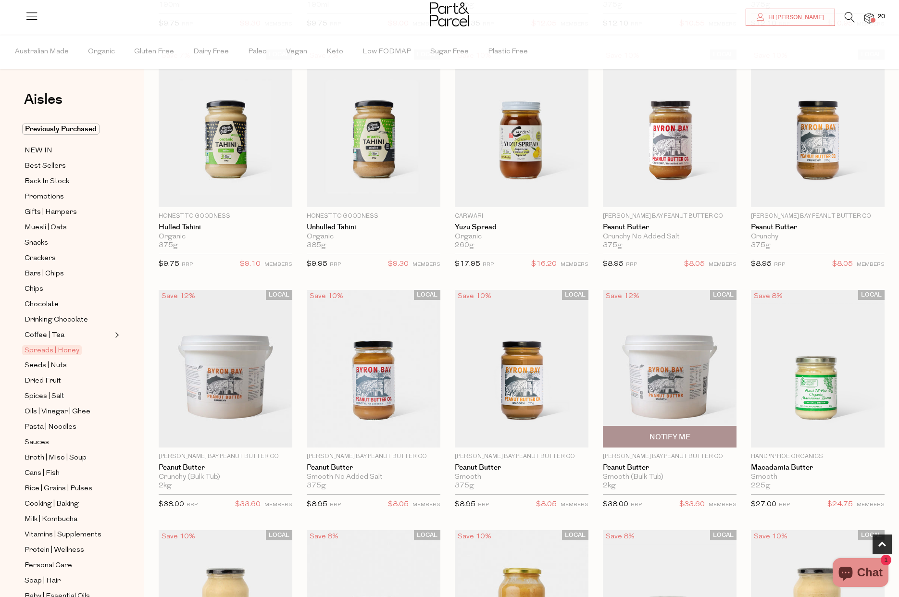
scroll to position [321, 0]
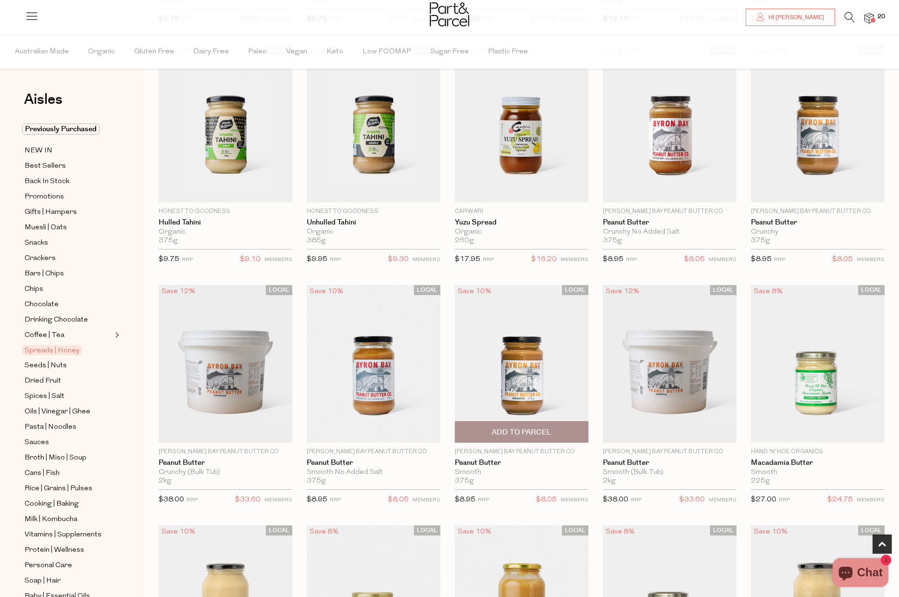
click at [535, 429] on span "Add To Parcel" at bounding box center [522, 433] width 60 height 10
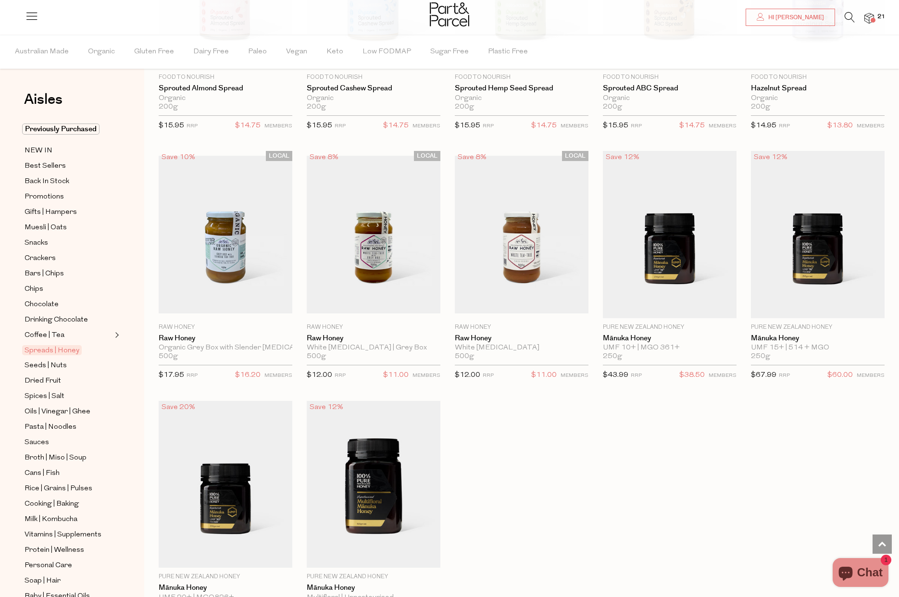
scroll to position [1655, 0]
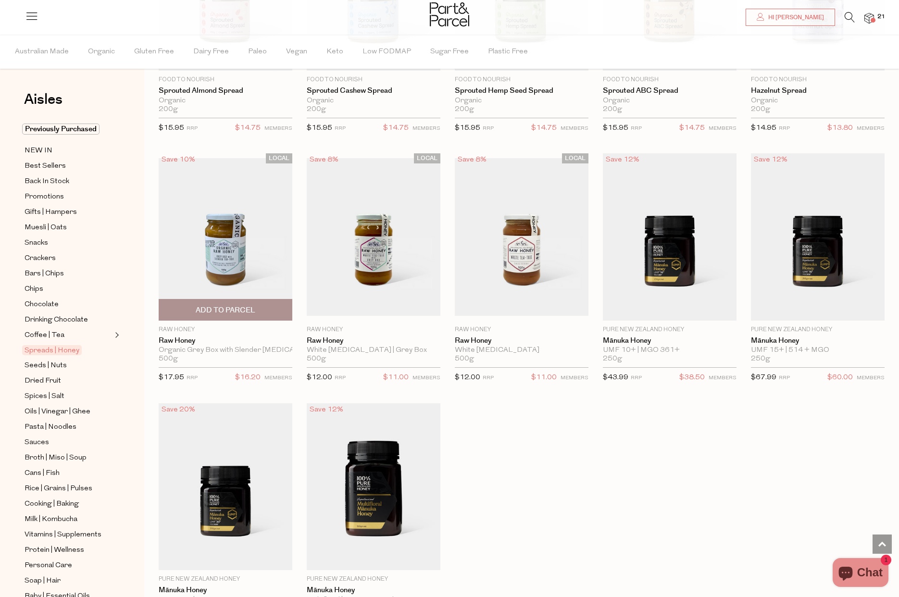
click at [209, 268] on img at bounding box center [226, 237] width 134 height 158
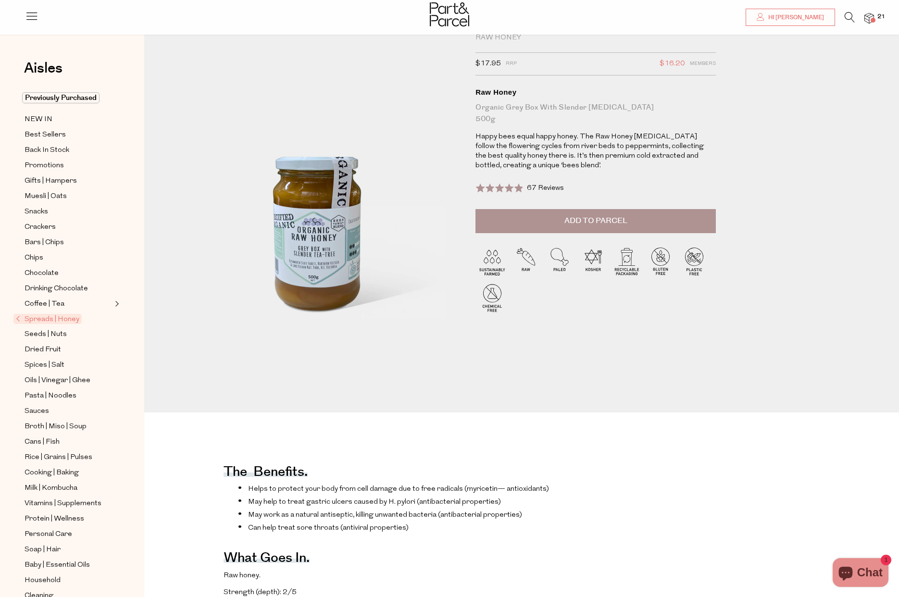
scroll to position [38, 0]
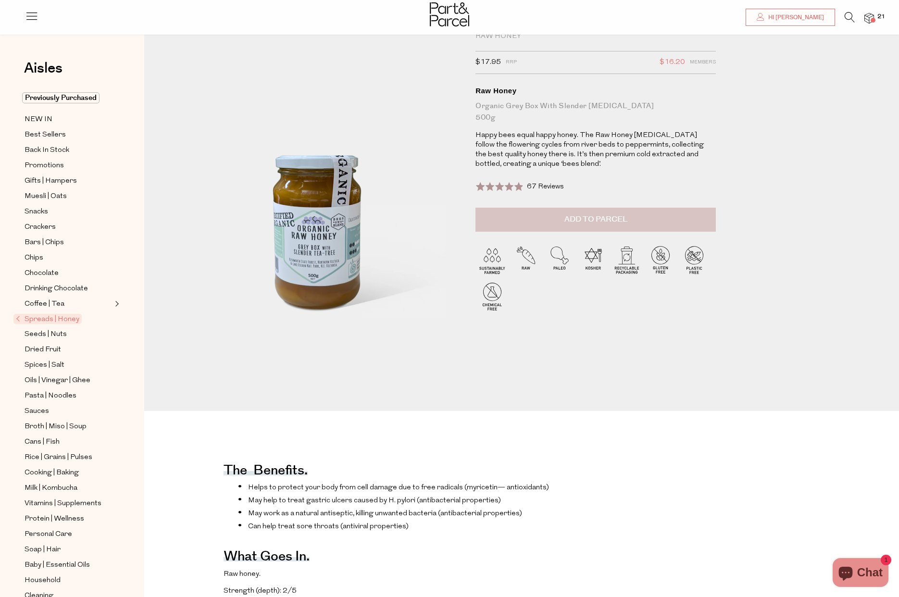
click at [594, 214] on span "Add to Parcel" at bounding box center [596, 219] width 63 height 11
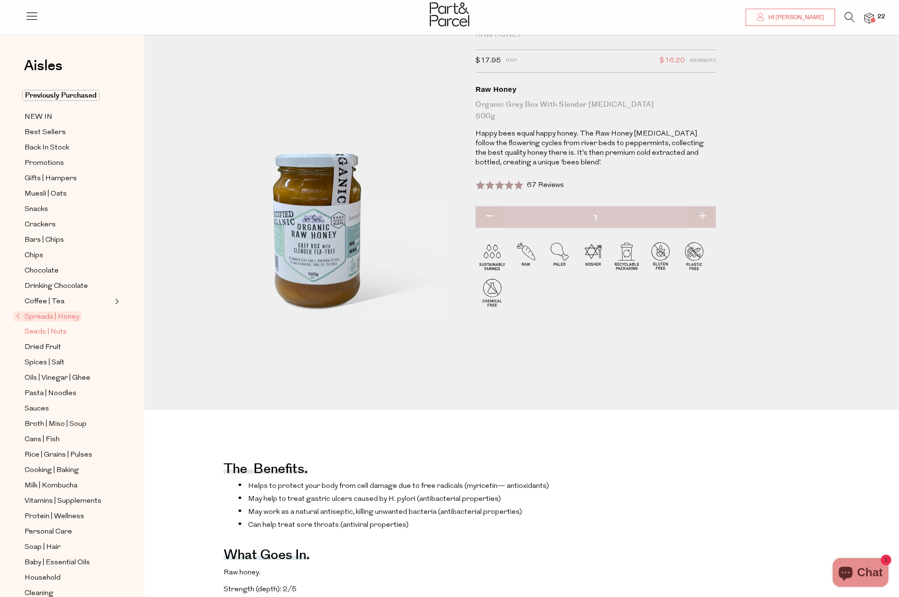
click at [53, 333] on span "Seeds | Nuts" at bounding box center [46, 333] width 42 height 12
